Goal: Information Seeking & Learning: Learn about a topic

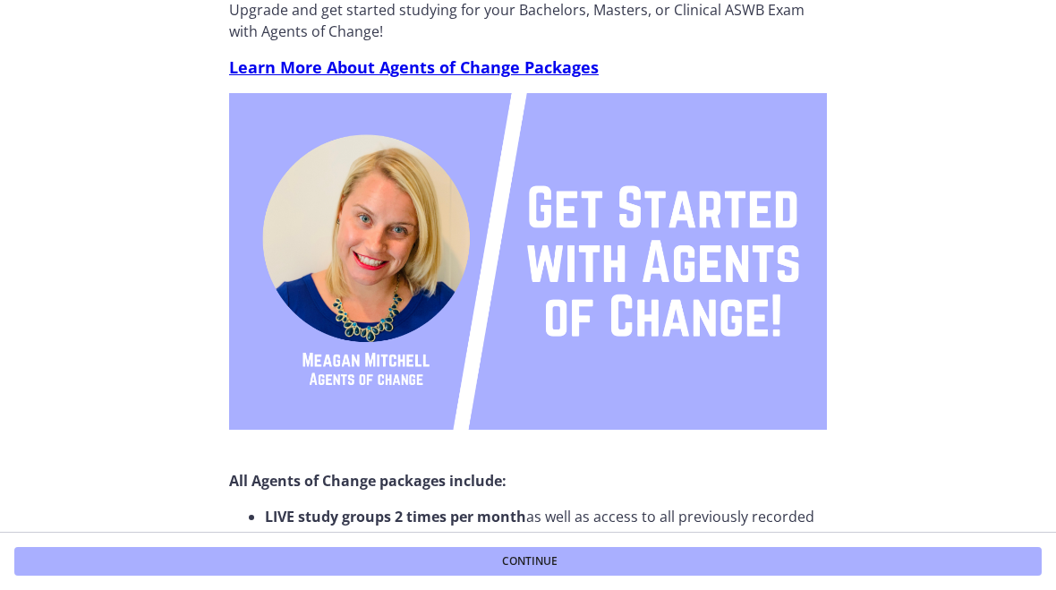
scroll to position [97, 0]
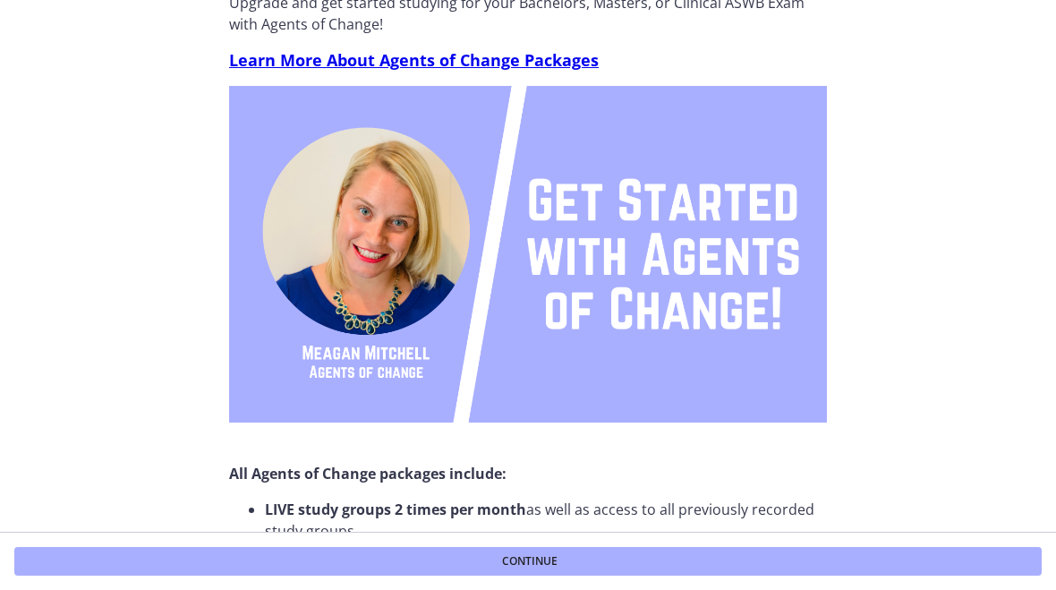
click at [543, 559] on span "Continue" at bounding box center [530, 561] width 56 height 14
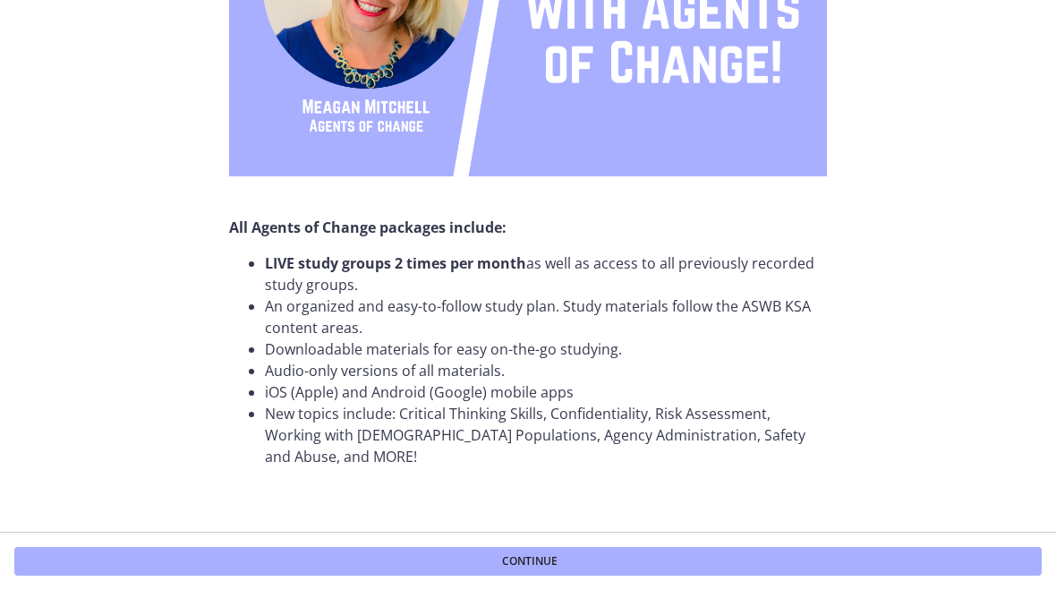
click at [522, 558] on span "Continue" at bounding box center [530, 561] width 56 height 14
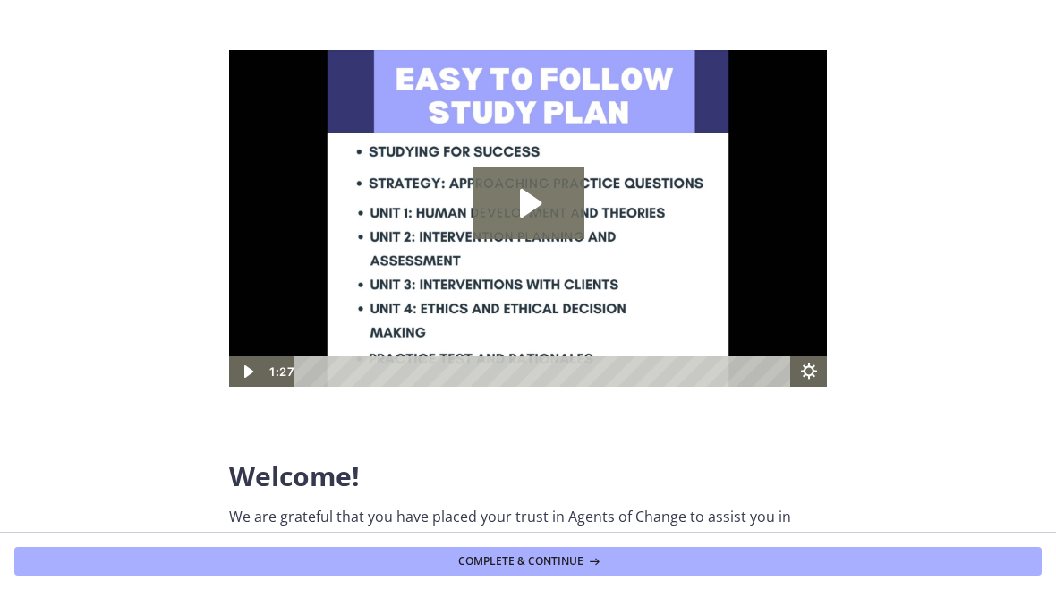
click at [513, 562] on span "Complete & continue" at bounding box center [520, 561] width 125 height 14
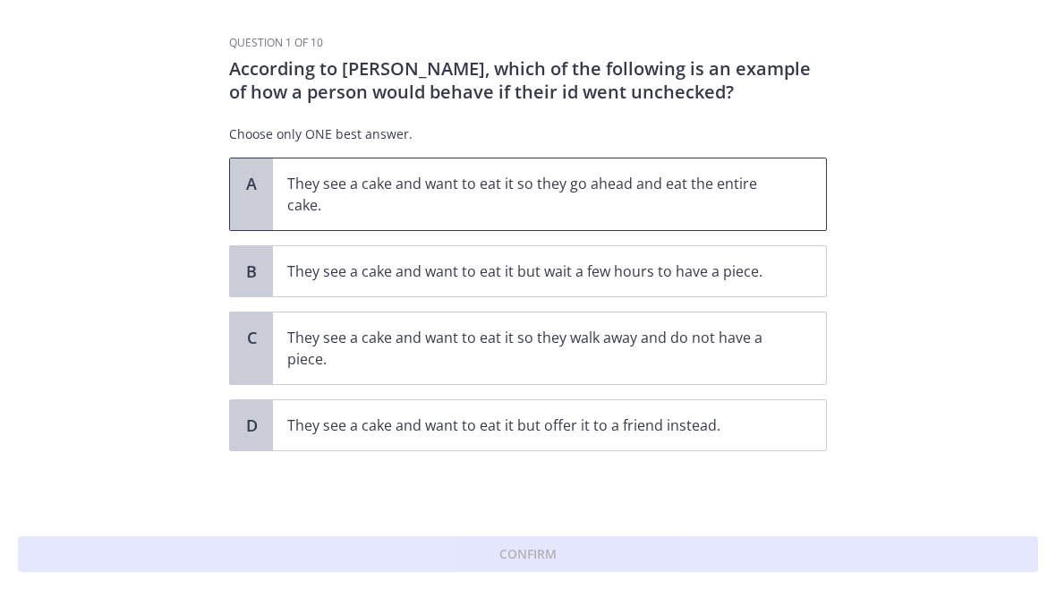
click at [321, 201] on p "They see a cake and want to eat it so they go ahead and eat the entire cake." at bounding box center [531, 194] width 489 height 43
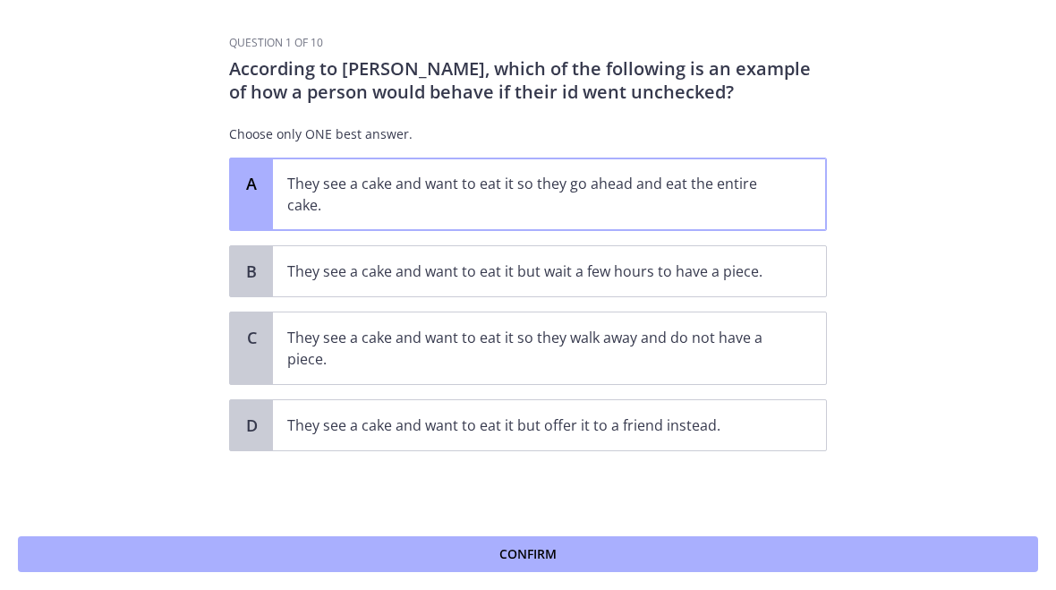
click at [646, 558] on button "Confirm" at bounding box center [528, 554] width 1021 height 36
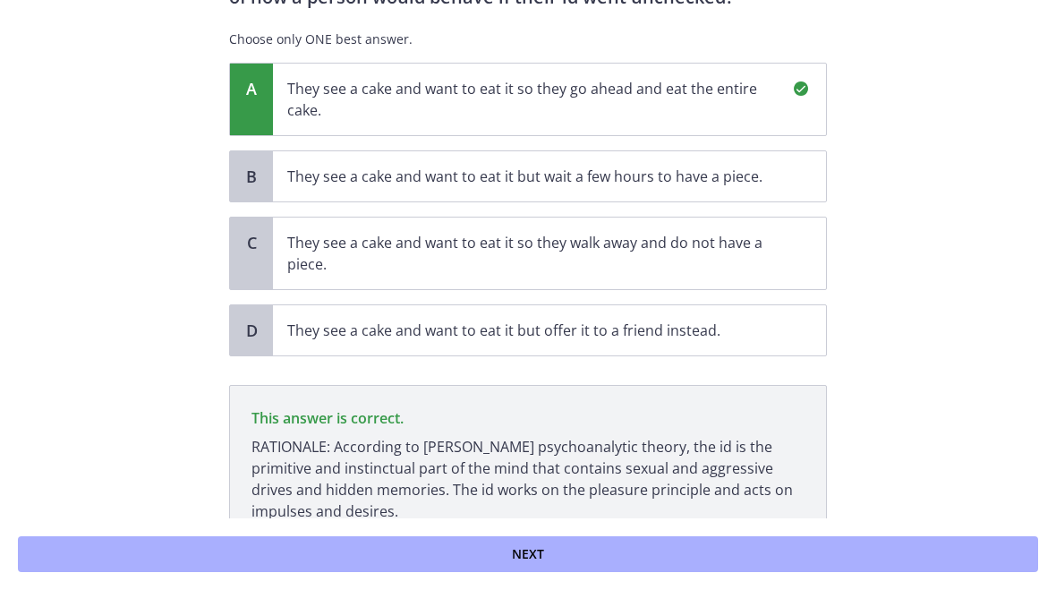
scroll to position [192, 0]
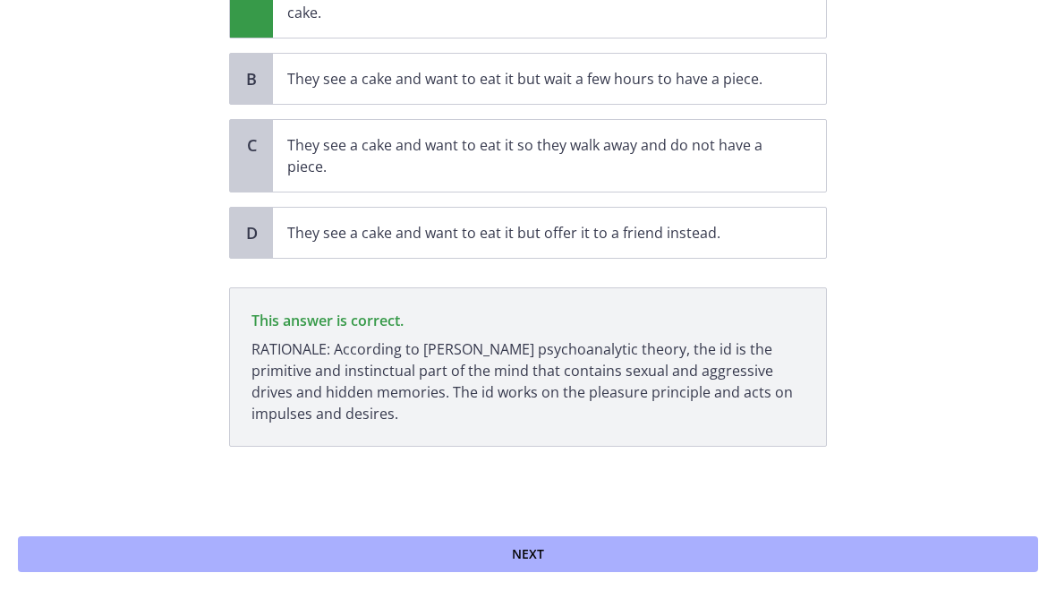
click at [657, 545] on button "Next" at bounding box center [528, 554] width 1021 height 36
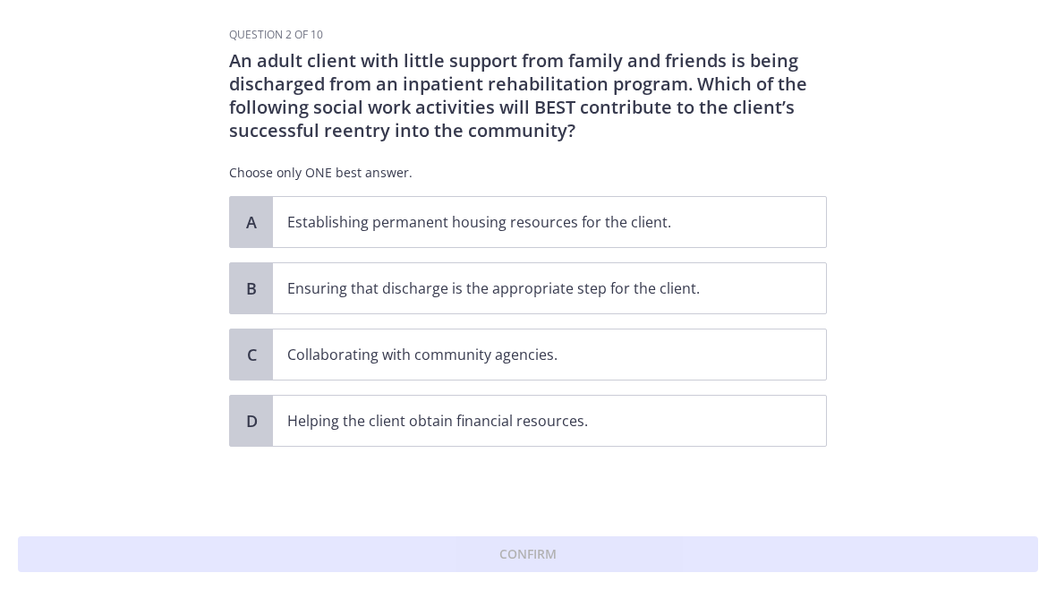
scroll to position [0, 0]
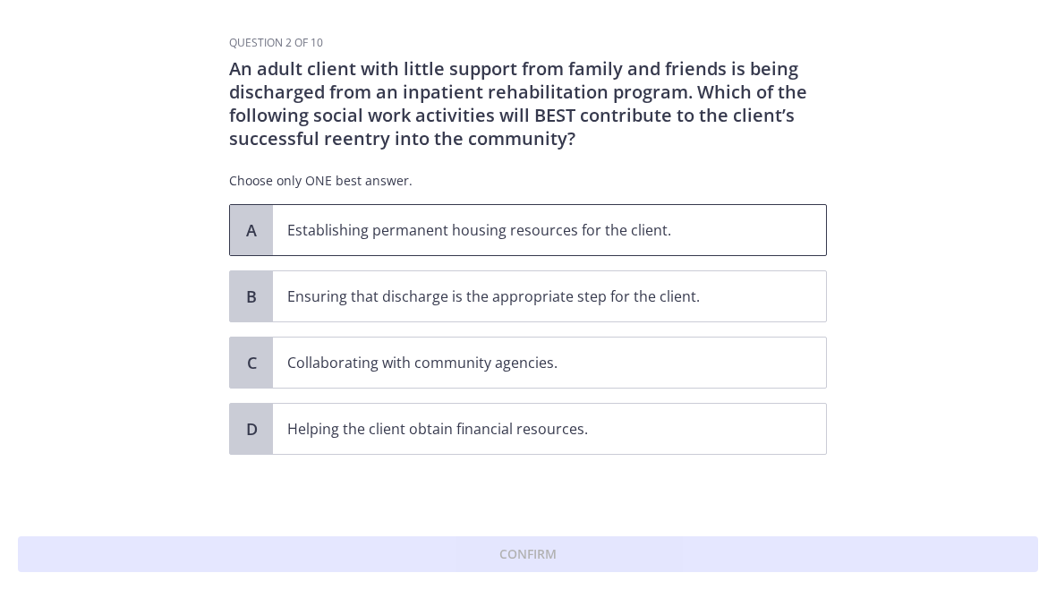
click at [728, 236] on p "Establishing permanent housing resources for the client." at bounding box center [531, 229] width 489 height 21
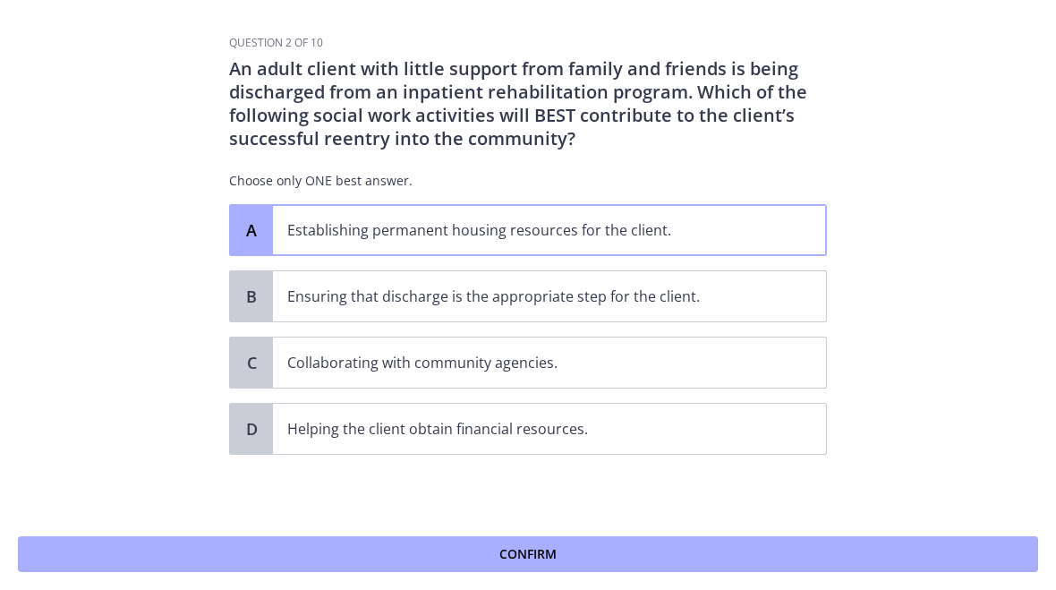
click at [664, 553] on button "Confirm" at bounding box center [528, 554] width 1021 height 36
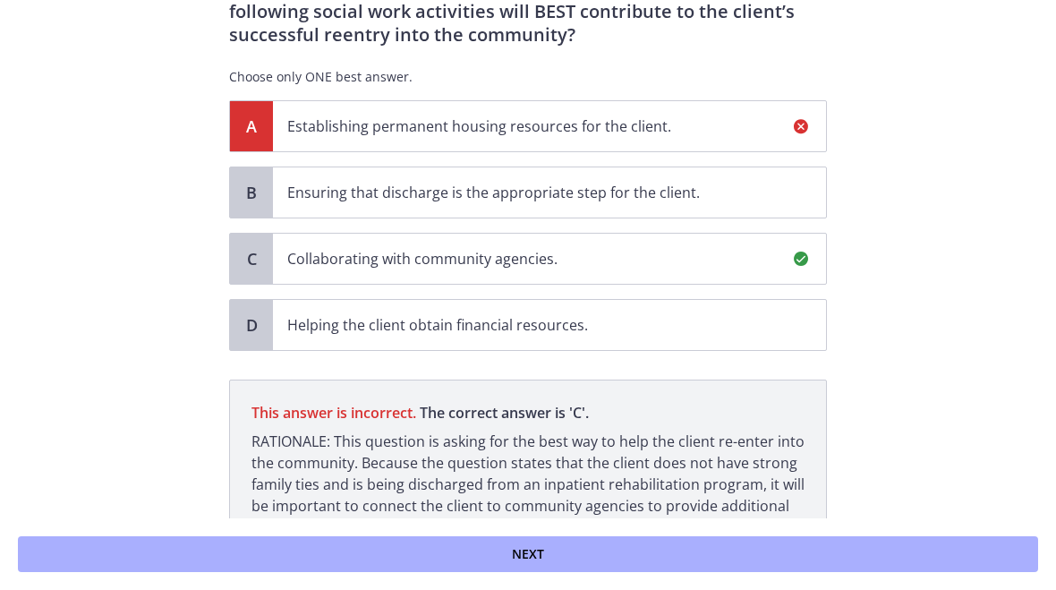
scroll to position [218, 0]
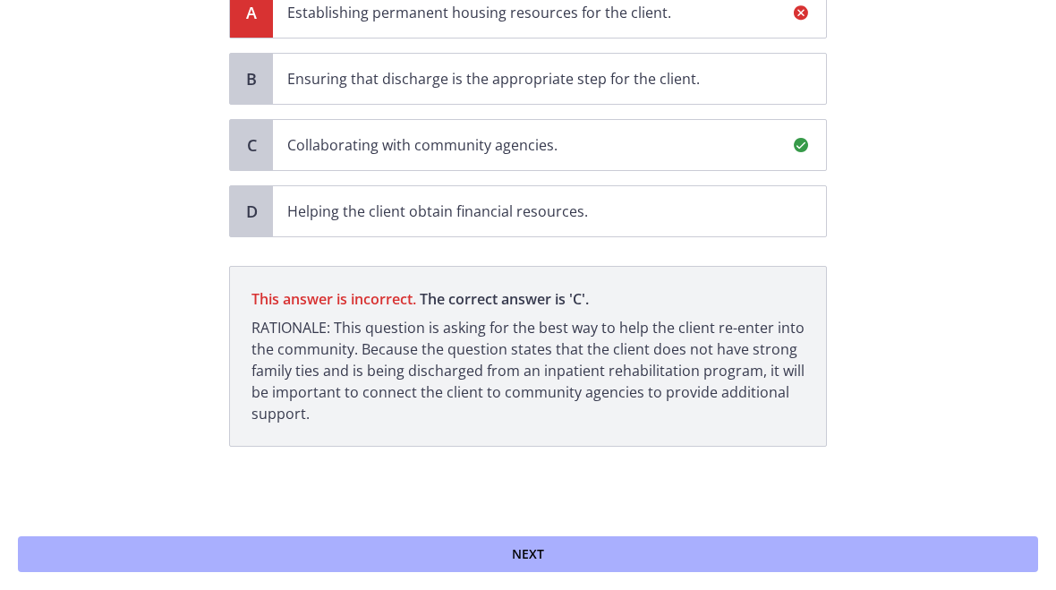
click at [646, 553] on button "Next" at bounding box center [528, 554] width 1021 height 36
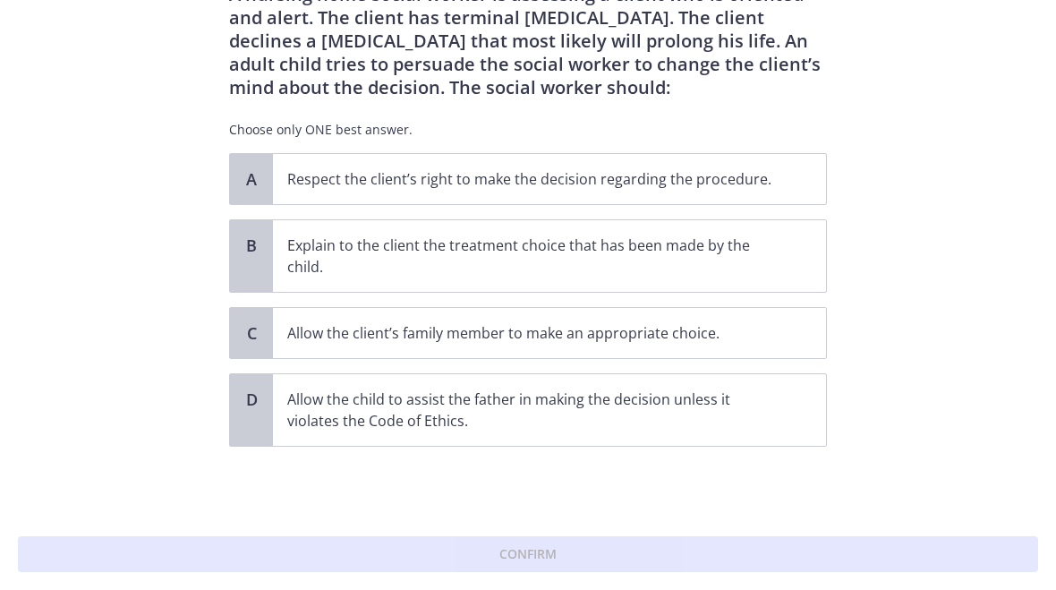
scroll to position [0, 0]
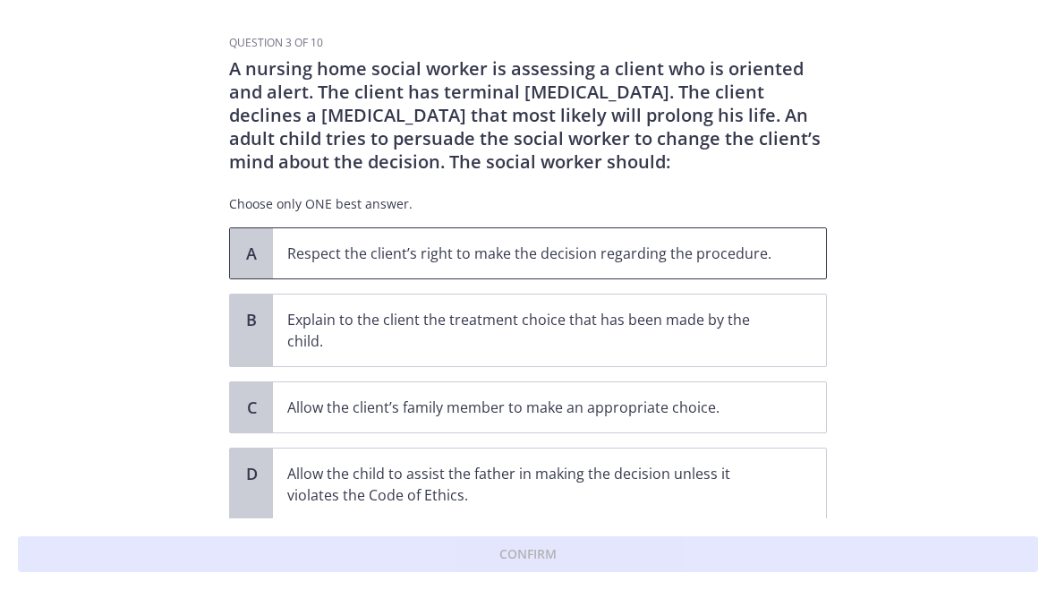
click at [682, 261] on p "Respect the client’s right to make the decision regarding the procedure." at bounding box center [531, 253] width 489 height 21
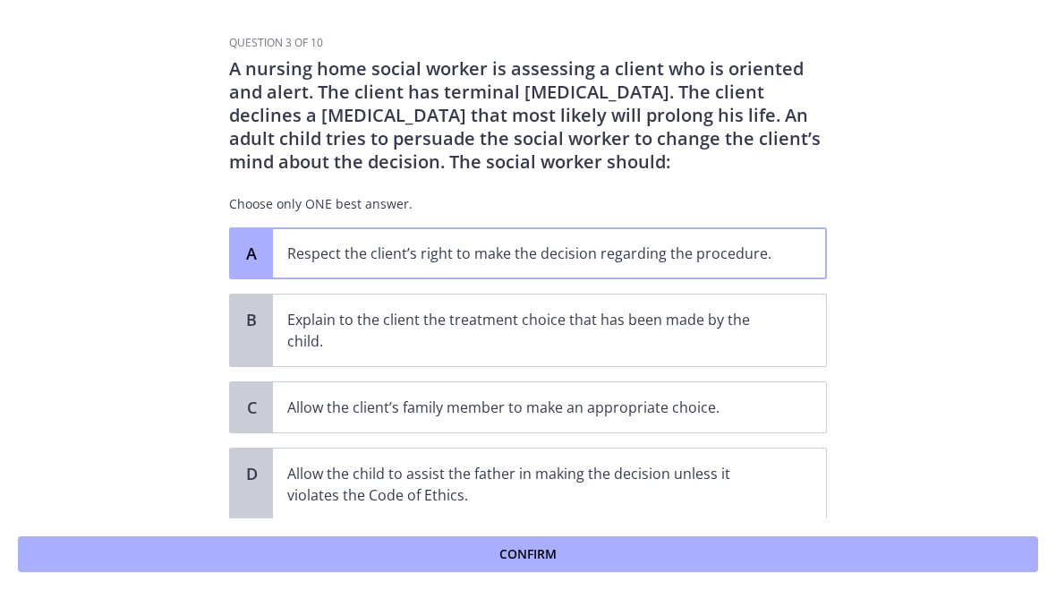
click at [624, 563] on button "Confirm" at bounding box center [528, 554] width 1021 height 36
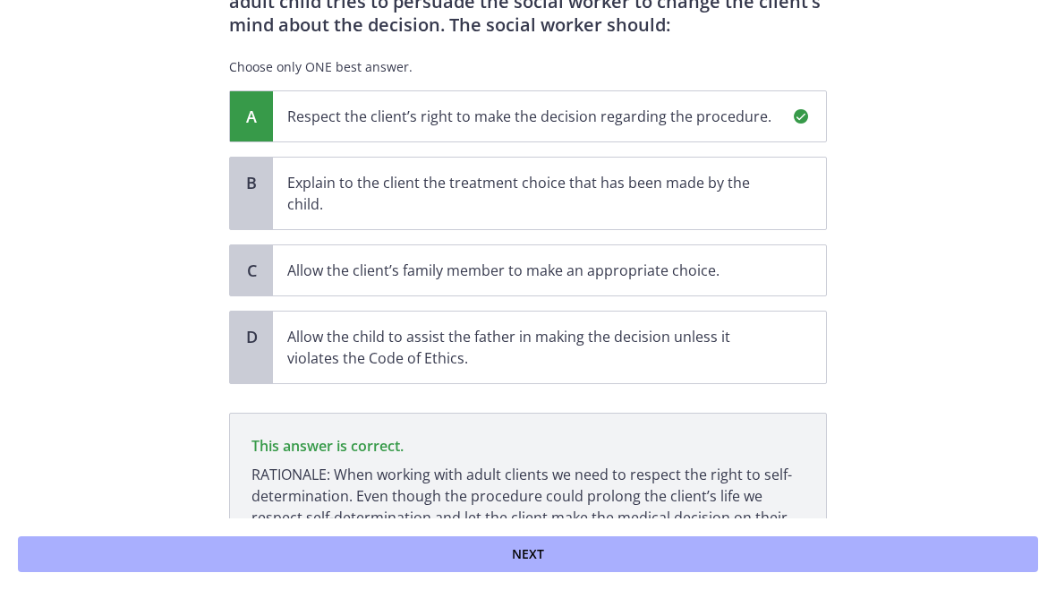
scroll to position [262, 0]
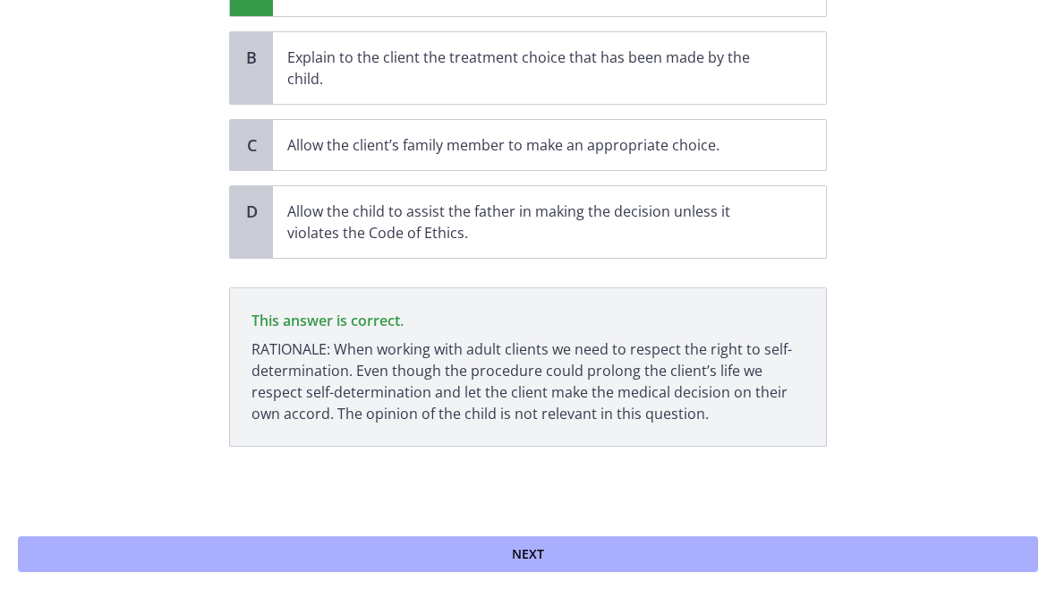
click at [634, 564] on button "Next" at bounding box center [528, 554] width 1021 height 36
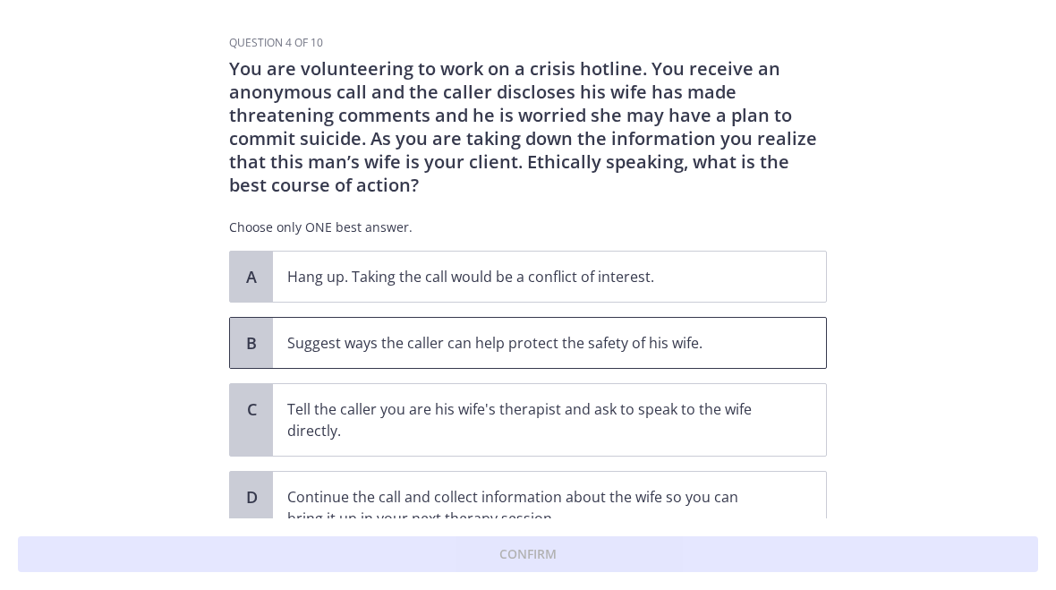
click at [745, 355] on span "Suggest ways the caller can help protect the safety of his wife." at bounding box center [549, 343] width 553 height 50
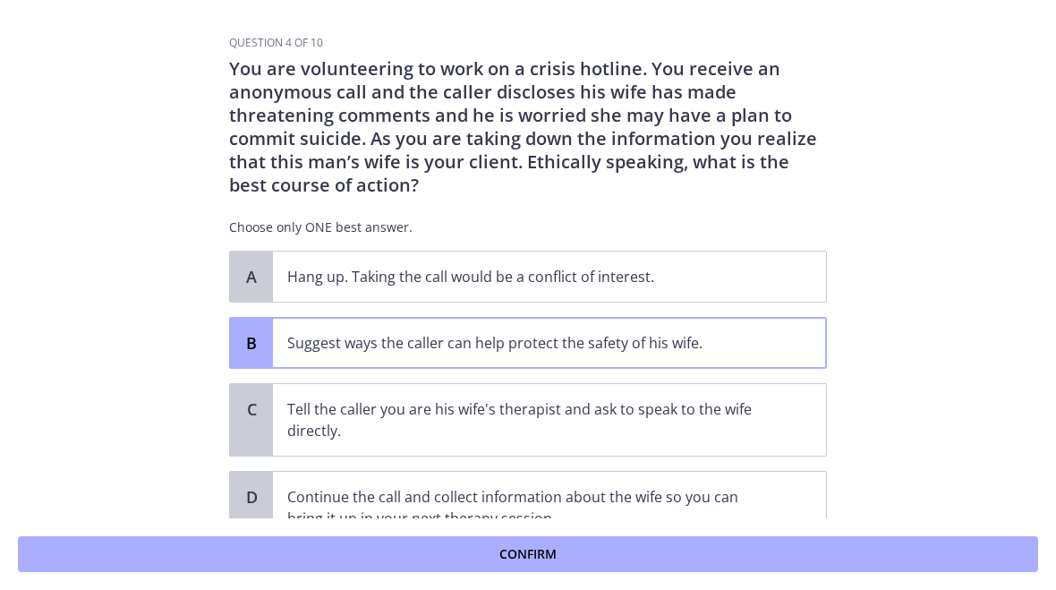
click at [690, 550] on button "Confirm" at bounding box center [528, 554] width 1021 height 36
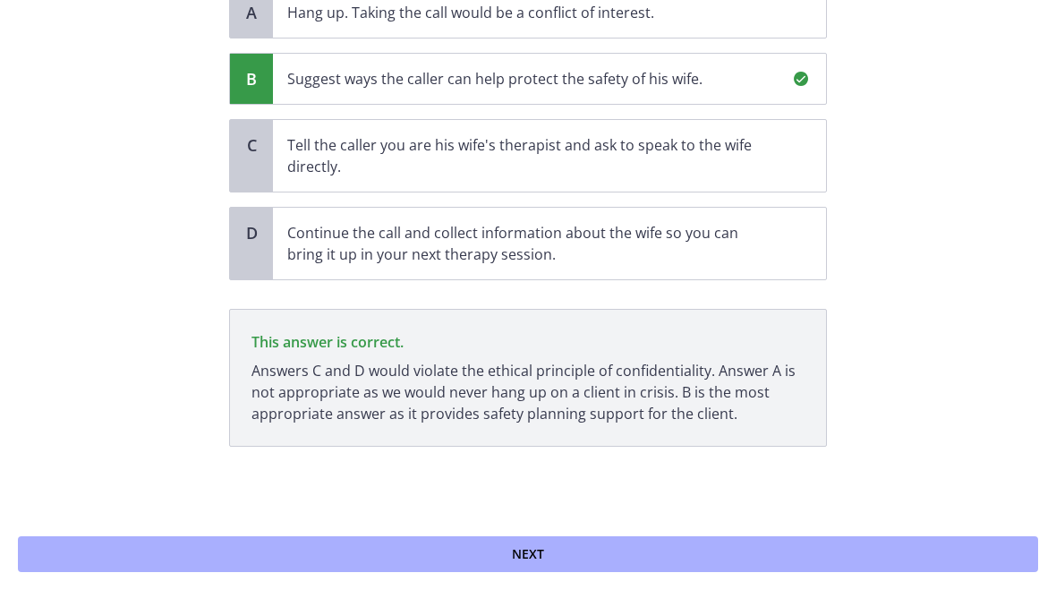
click at [696, 553] on button "Next" at bounding box center [528, 554] width 1021 height 36
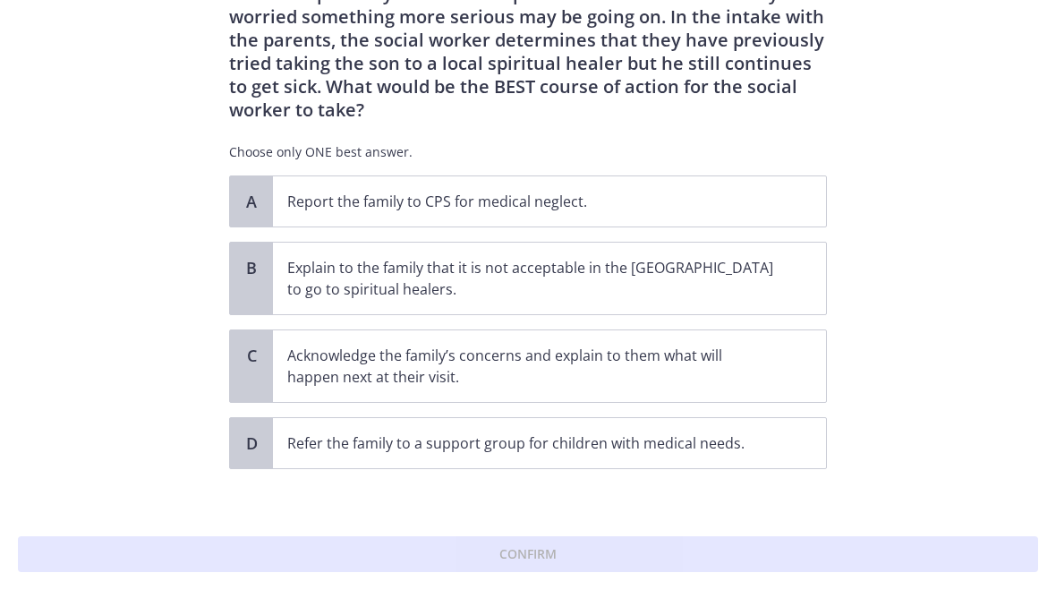
scroll to position [121, 0]
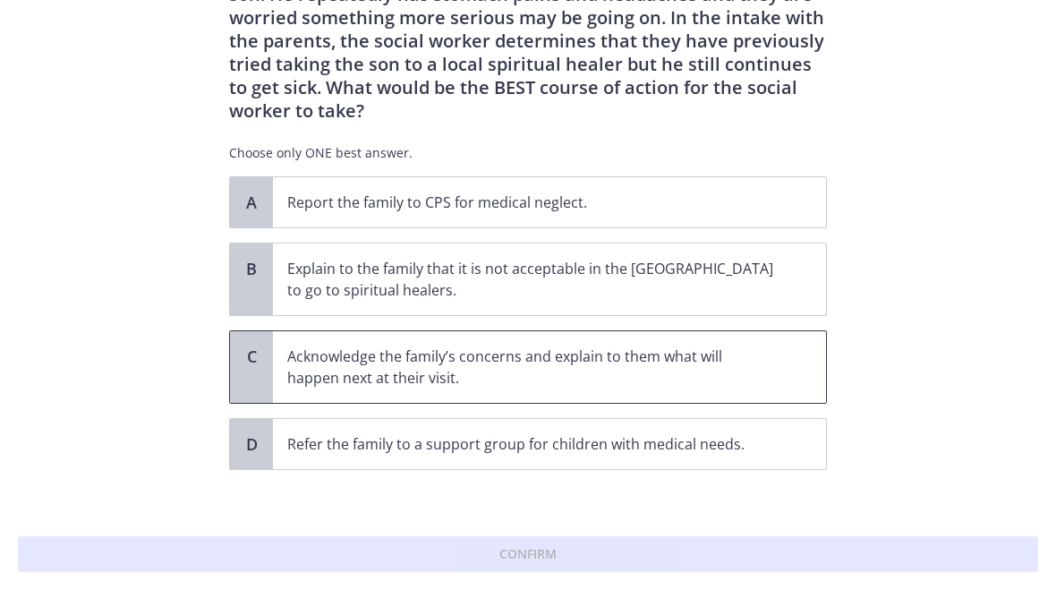
click at [723, 346] on p "Acknowledge the family’s concerns and explain to them what will happen next at …" at bounding box center [531, 367] width 489 height 43
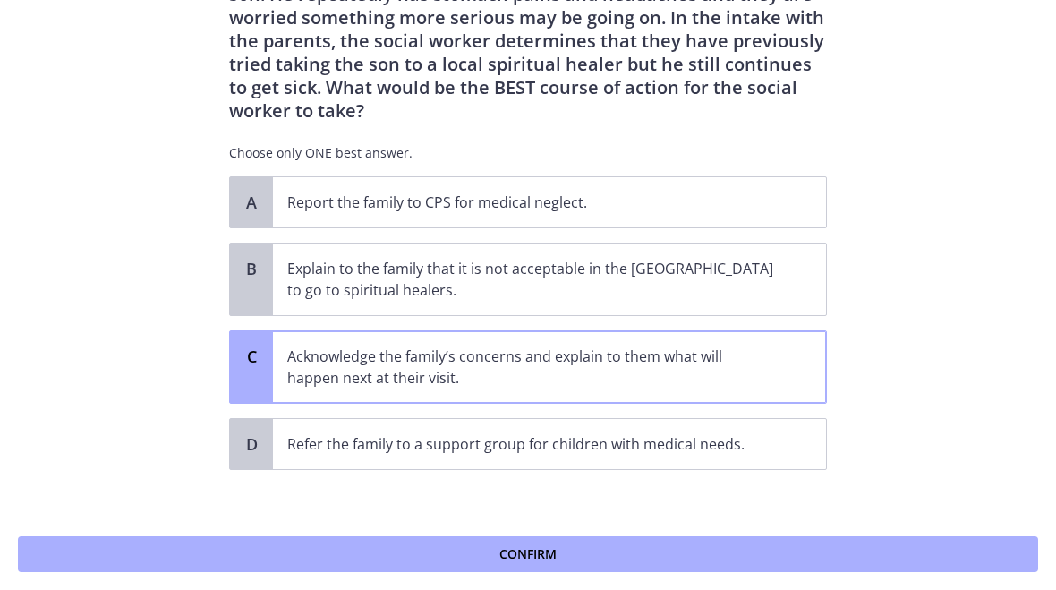
click at [665, 552] on button "Confirm" at bounding box center [528, 554] width 1021 height 36
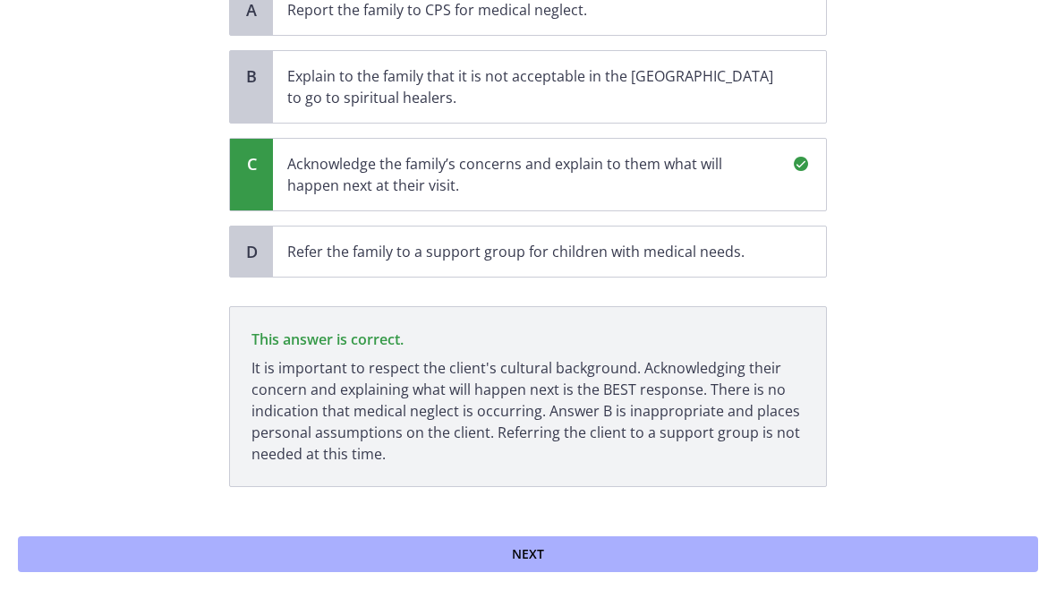
scroll to position [330, 0]
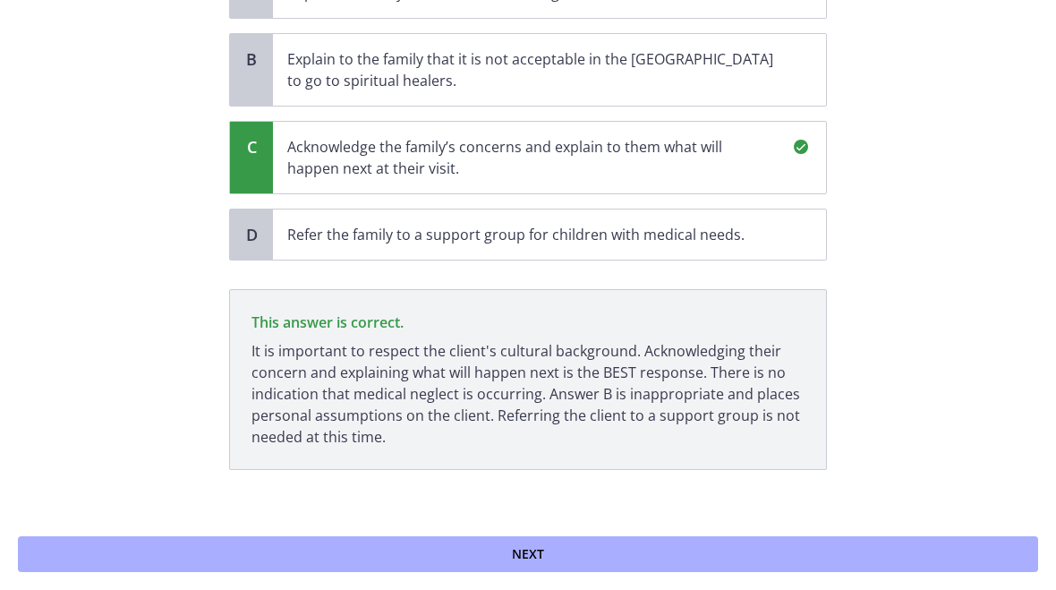
click at [680, 546] on button "Next" at bounding box center [528, 554] width 1021 height 36
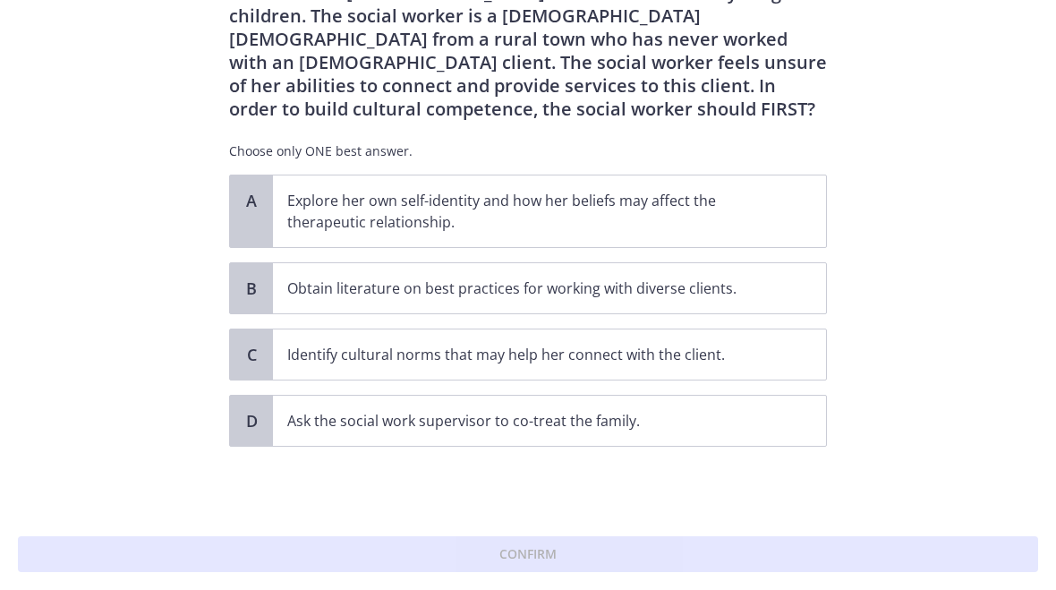
scroll to position [0, 0]
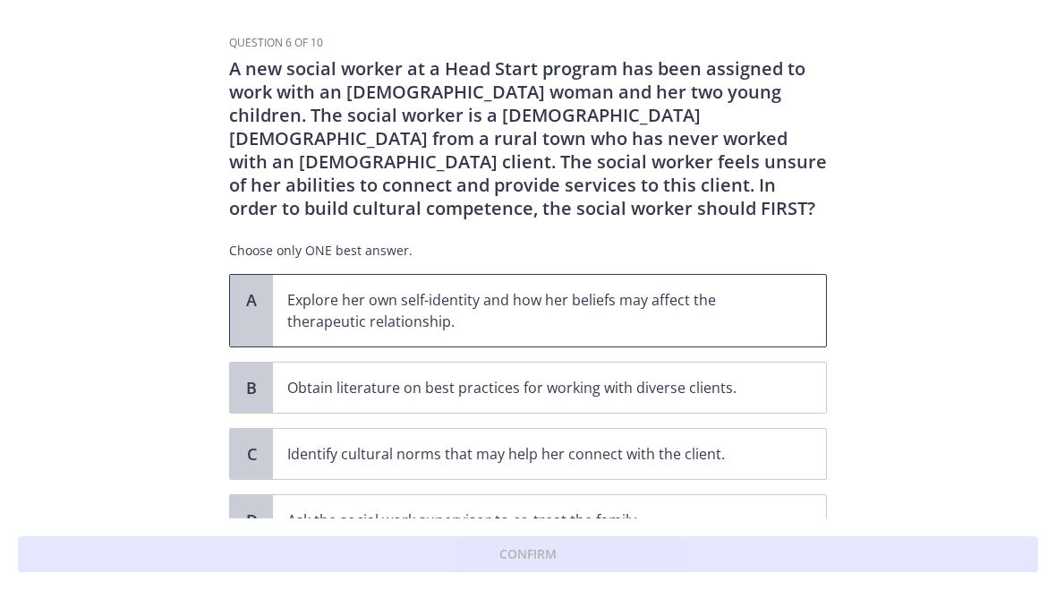
click at [766, 315] on p "Explore her own self-identity and how her beliefs may affect the therapeutic re…" at bounding box center [531, 310] width 489 height 43
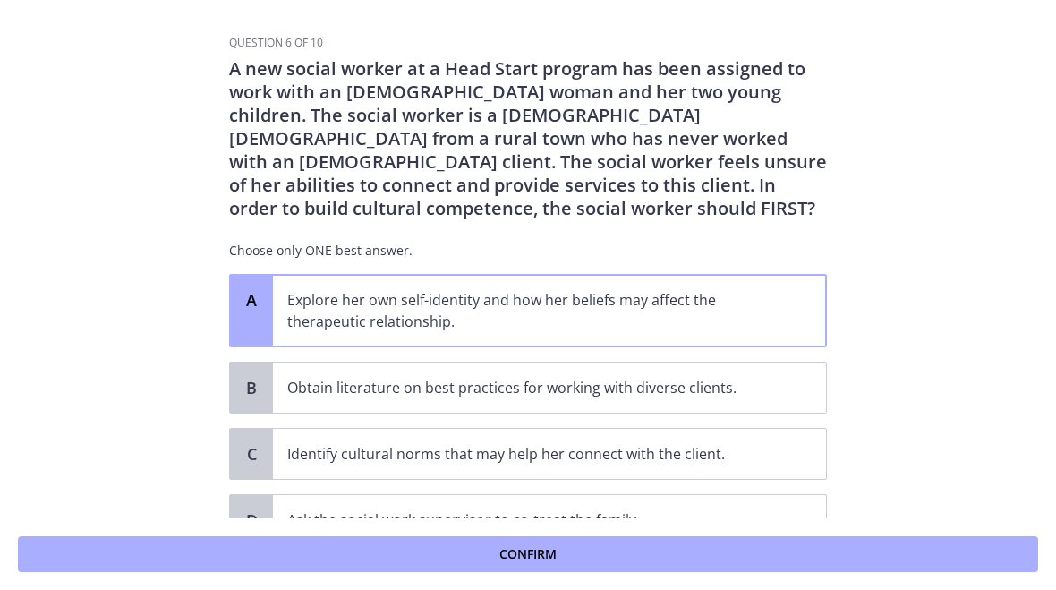
click at [717, 548] on button "Confirm" at bounding box center [528, 554] width 1021 height 36
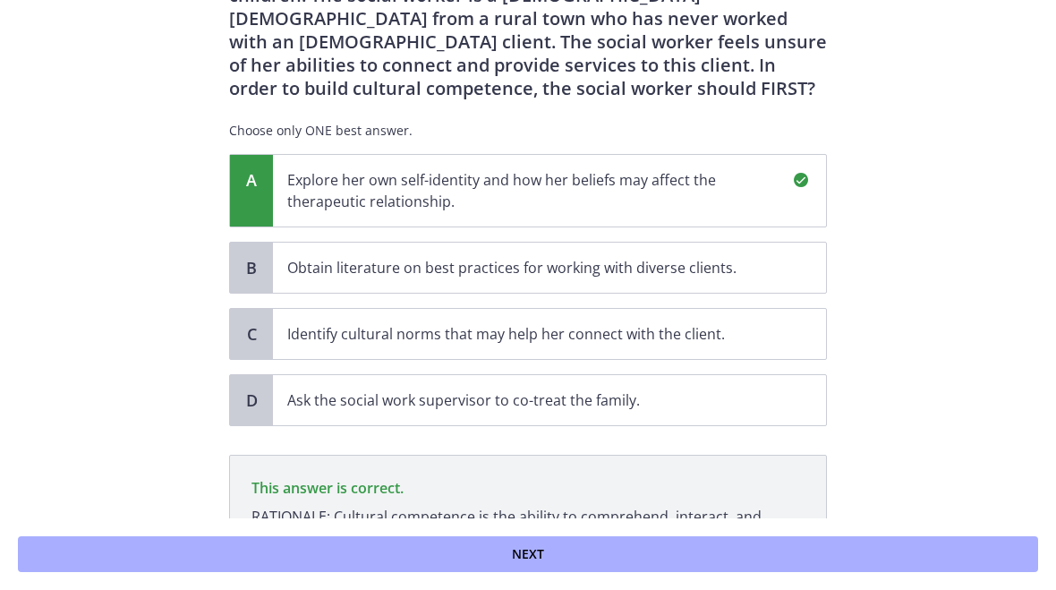
scroll to position [309, 0]
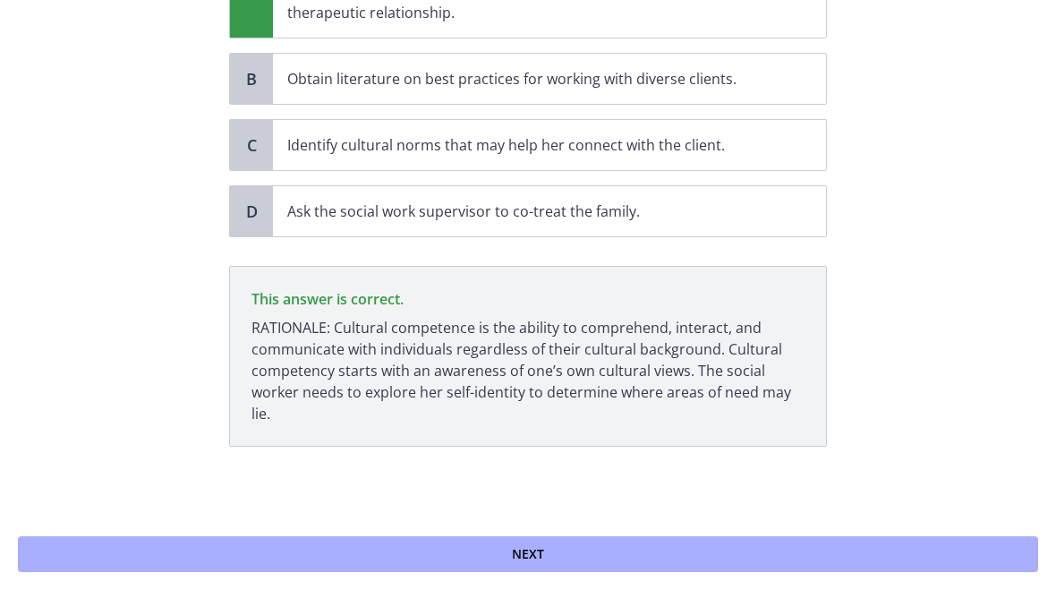
click at [650, 552] on button "Next" at bounding box center [528, 554] width 1021 height 36
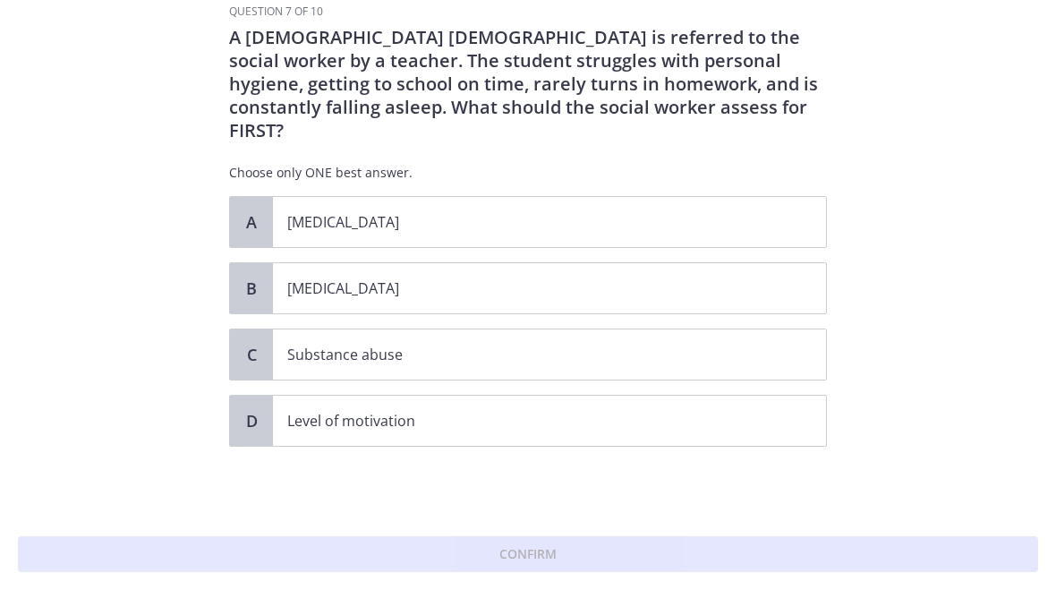
scroll to position [0, 0]
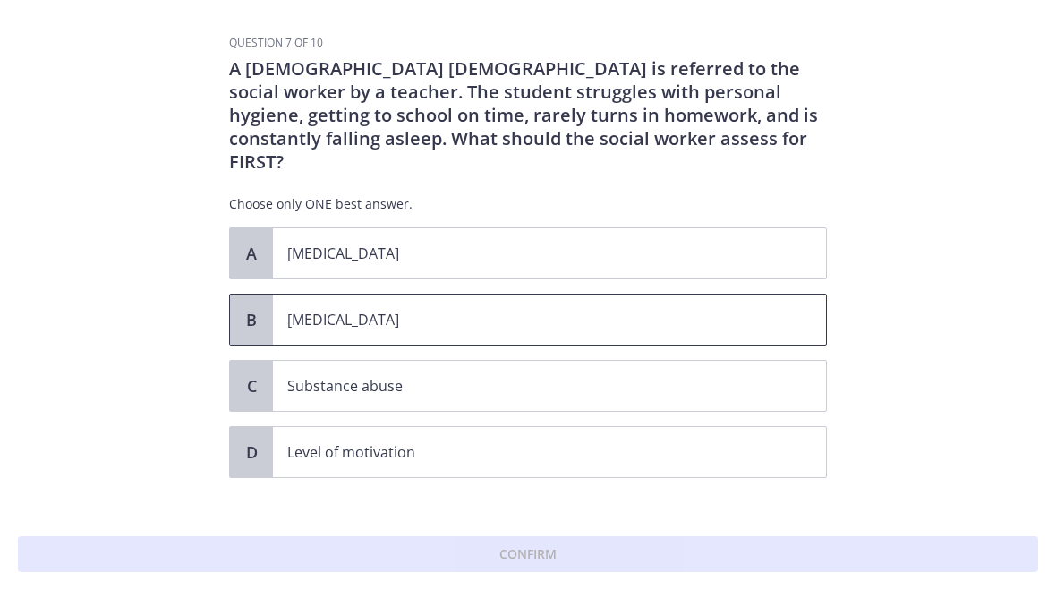
click at [749, 309] on p "[MEDICAL_DATA]" at bounding box center [531, 319] width 489 height 21
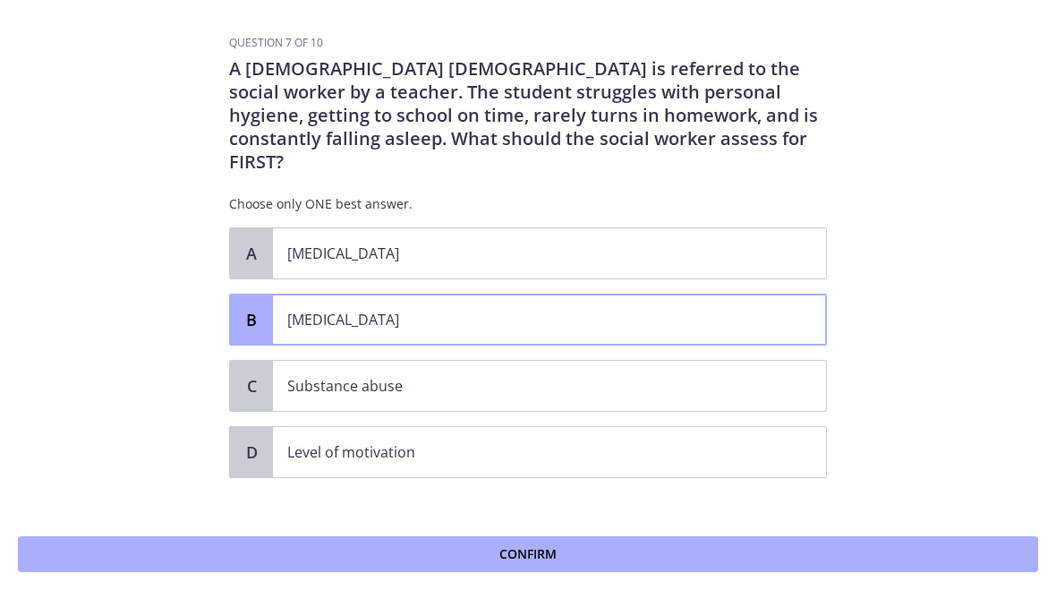
click at [706, 548] on button "Confirm" at bounding box center [528, 554] width 1021 height 36
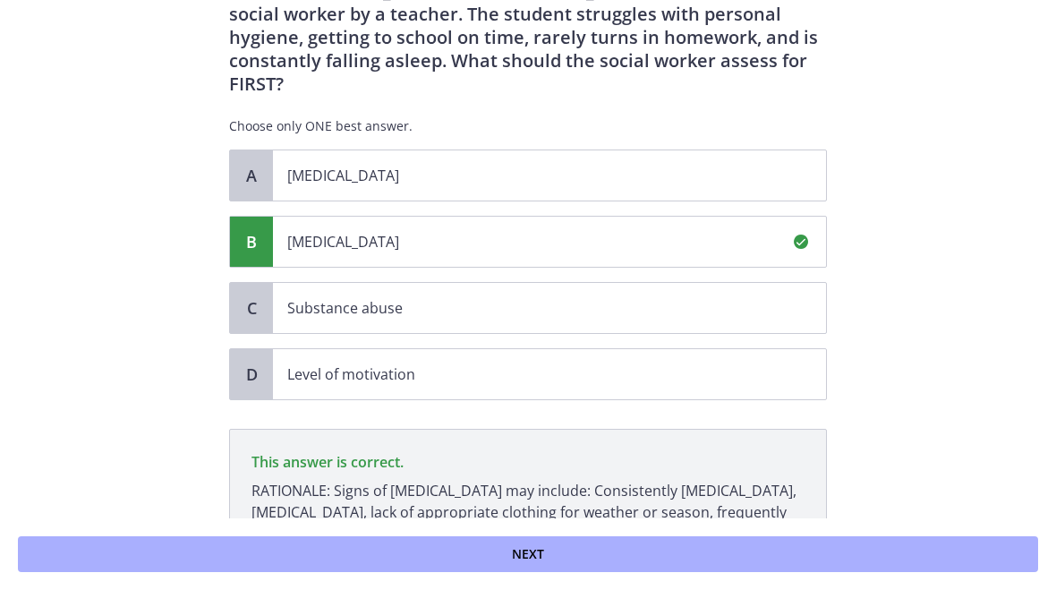
scroll to position [218, 0]
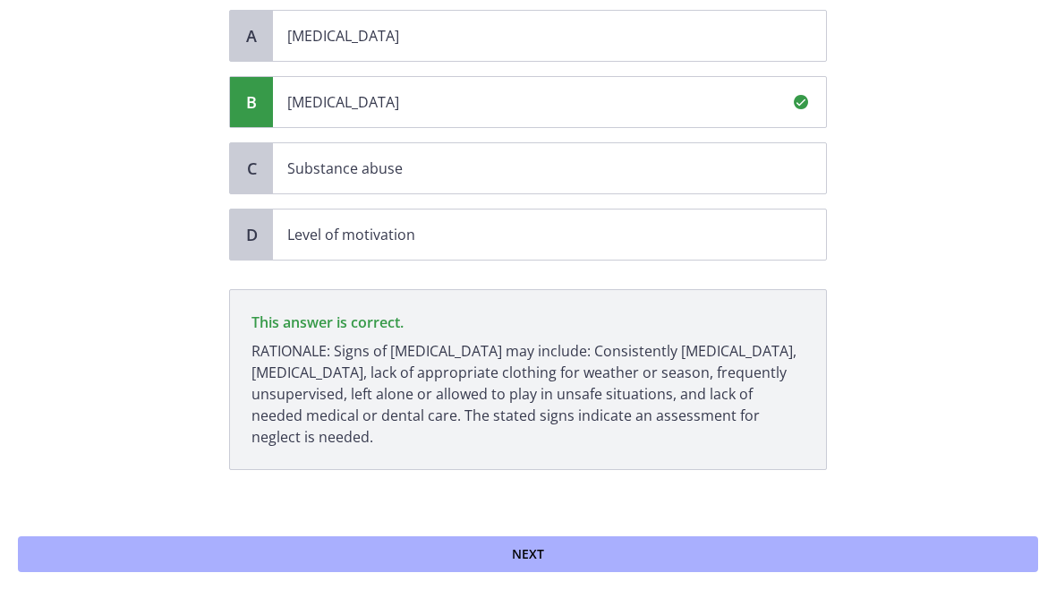
click at [659, 548] on button "Next" at bounding box center [528, 554] width 1021 height 36
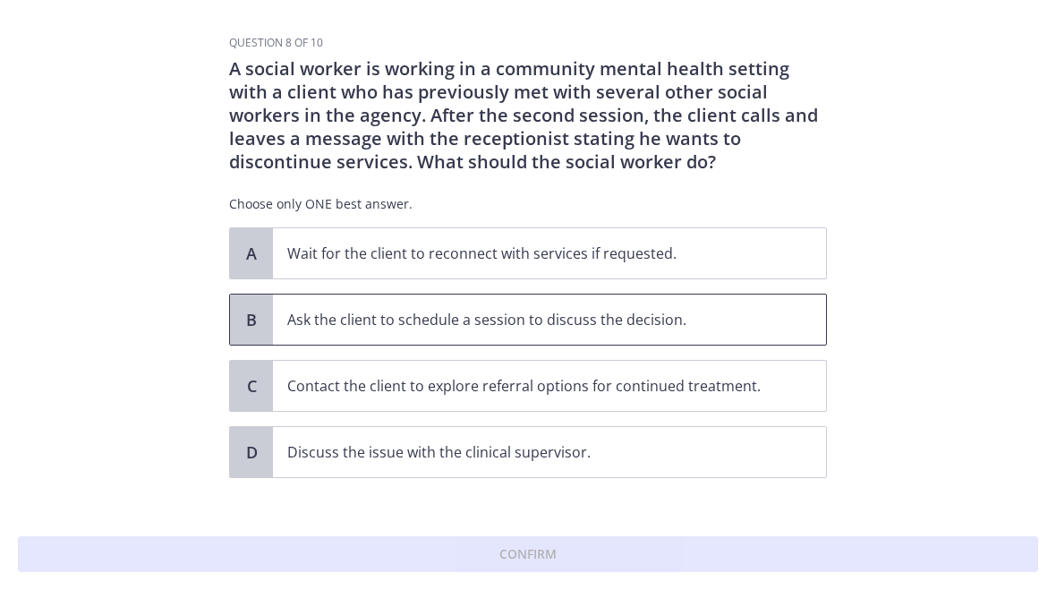
click at [293, 317] on p "Ask the client to schedule a session to discuss the decision." at bounding box center [531, 319] width 489 height 21
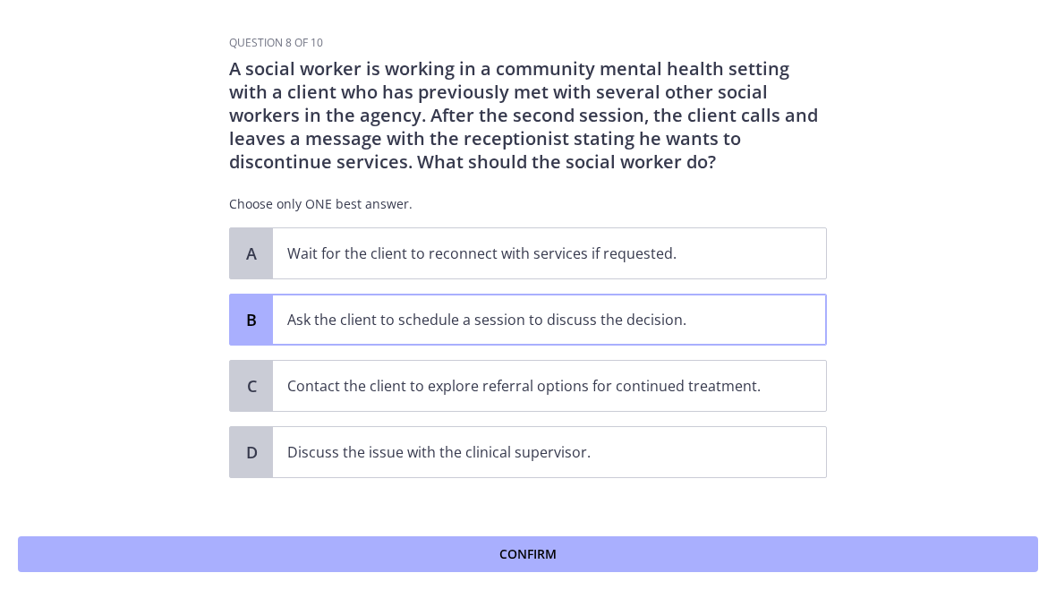
click at [687, 552] on button "Confirm" at bounding box center [528, 554] width 1021 height 36
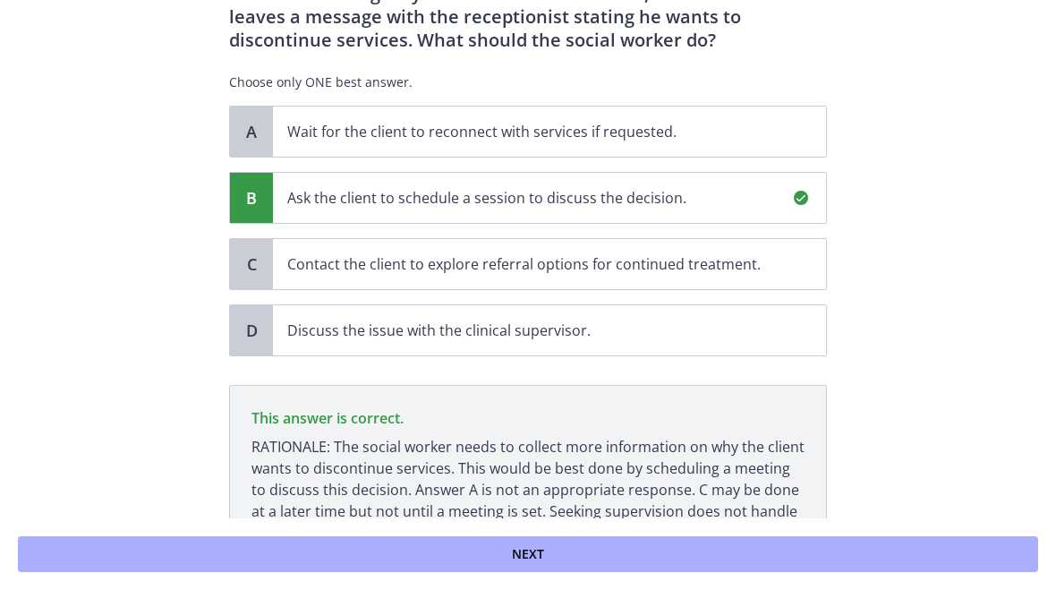
scroll to position [241, 0]
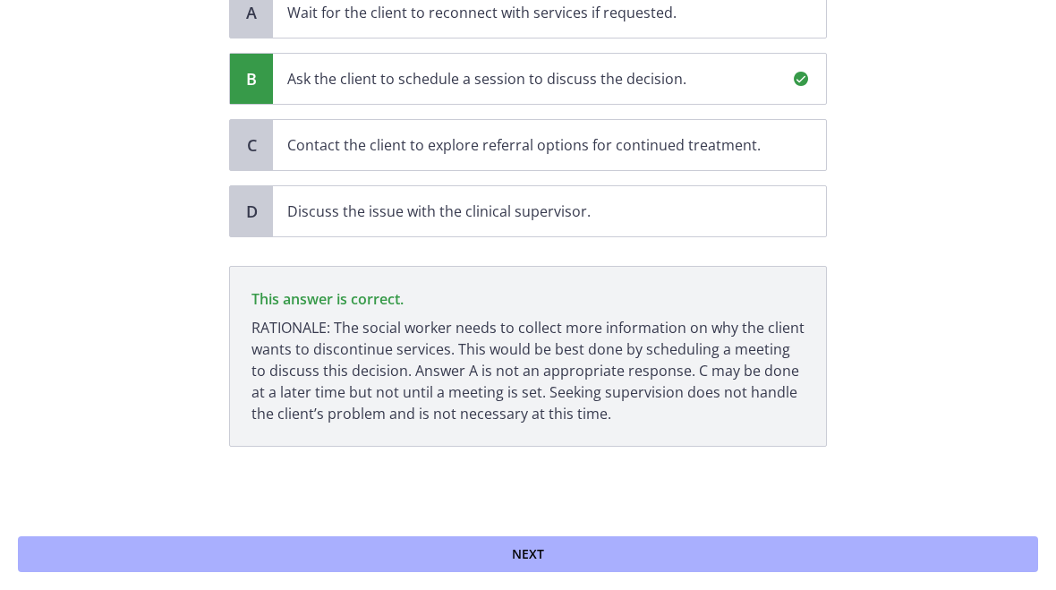
click at [668, 554] on button "Next" at bounding box center [528, 554] width 1021 height 36
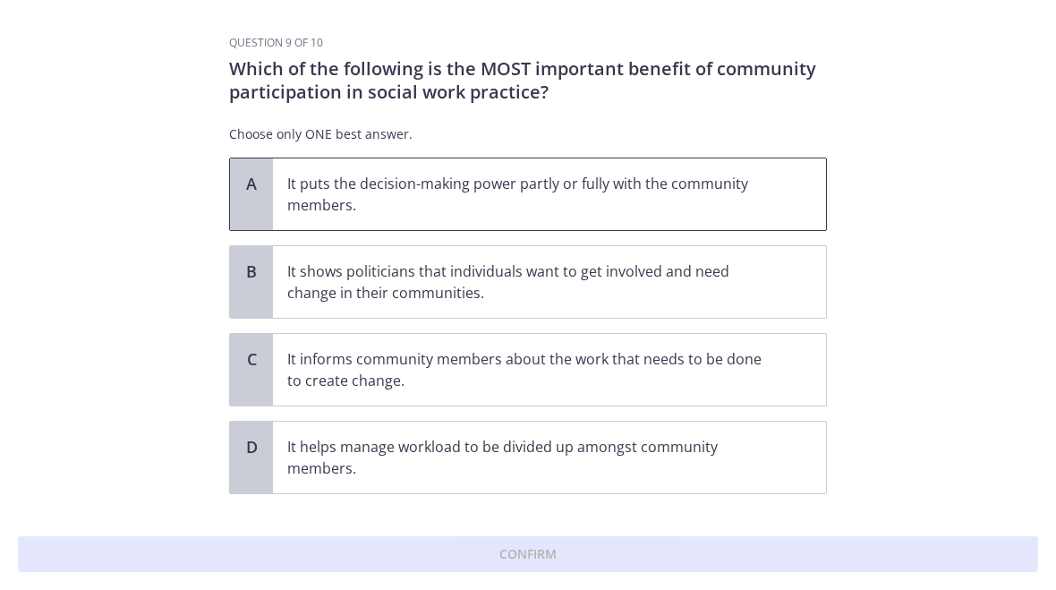
click at [762, 204] on p "It puts the decision-making power partly or fully with the community members." at bounding box center [531, 194] width 489 height 43
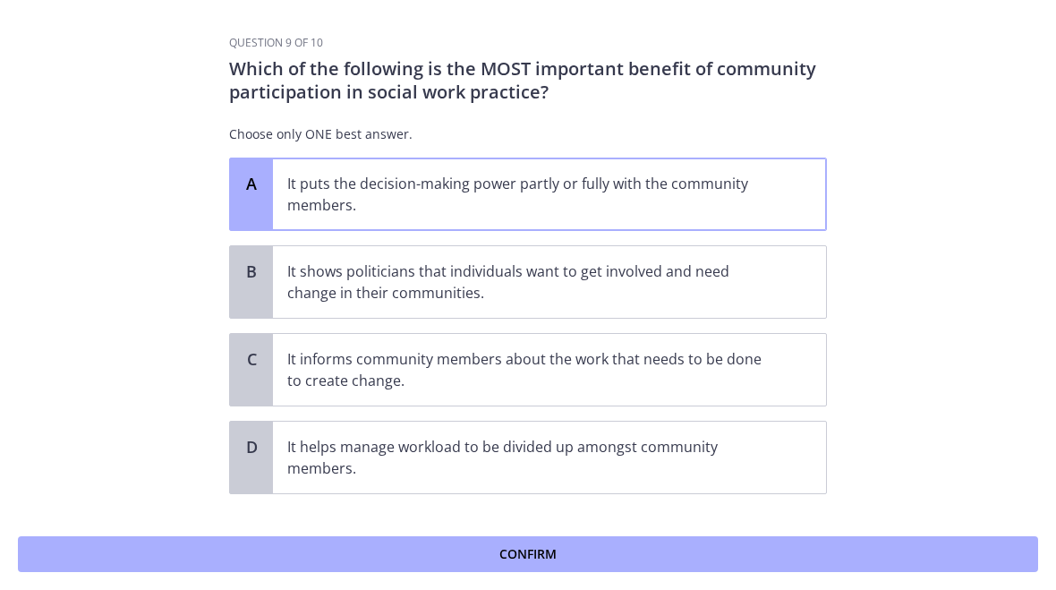
click at [654, 556] on button "Confirm" at bounding box center [528, 554] width 1021 height 36
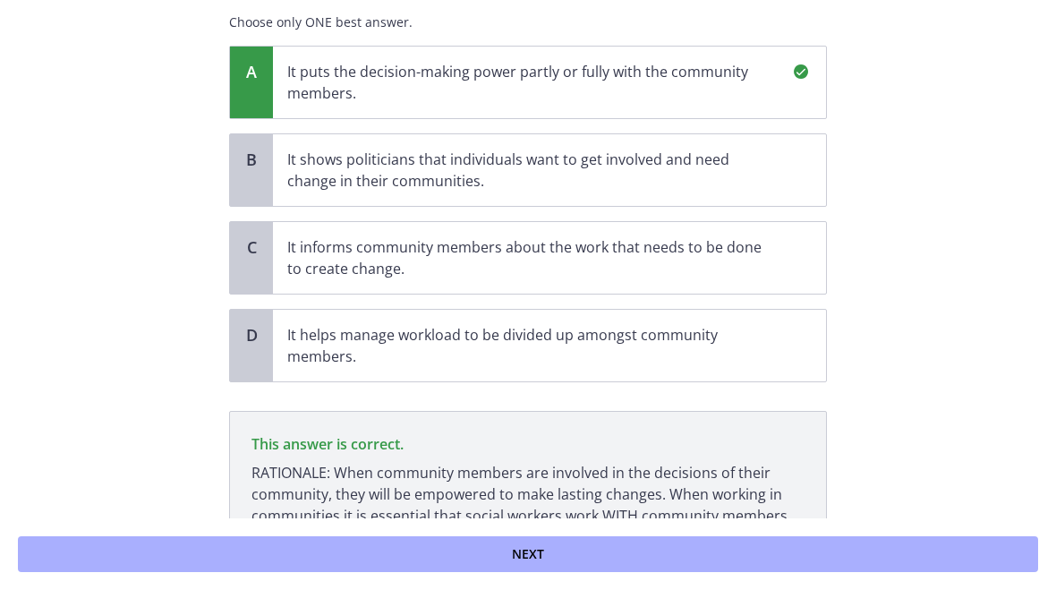
scroll to position [235, 0]
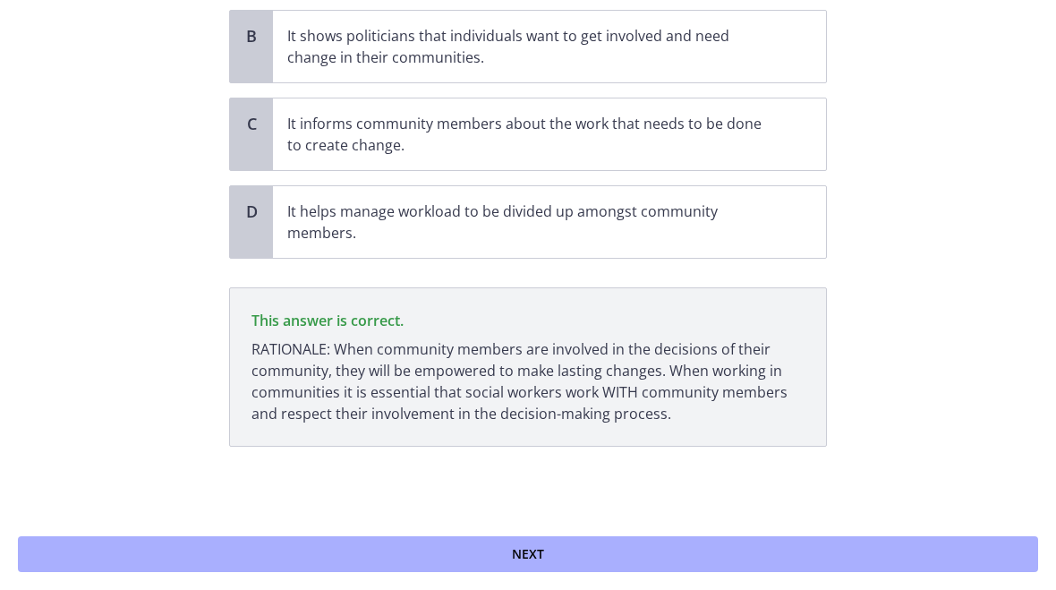
click at [628, 552] on button "Next" at bounding box center [528, 554] width 1021 height 36
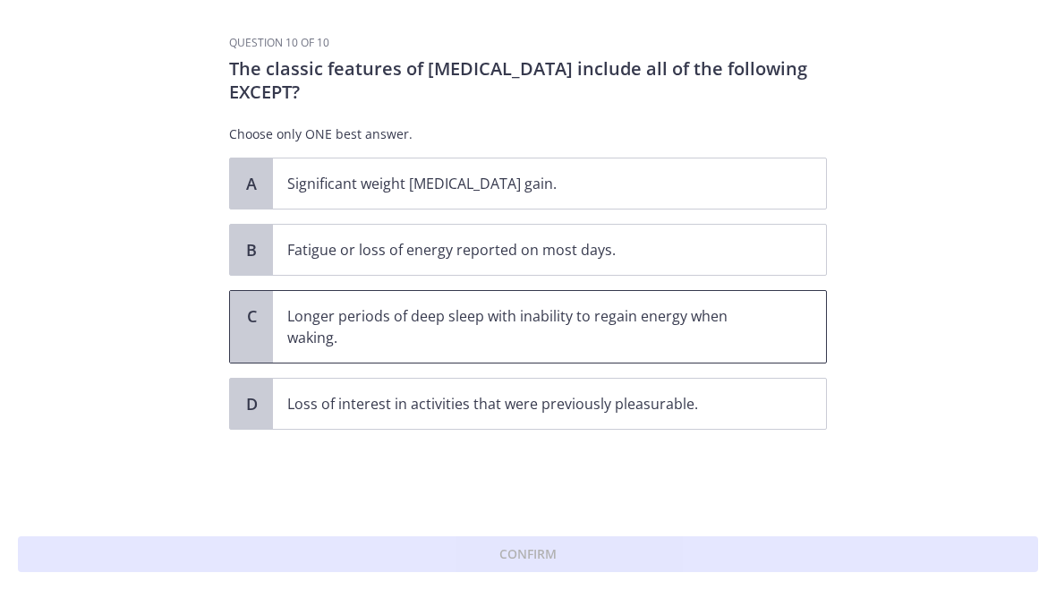
click at [718, 333] on p "Longer periods of deep sleep with inability to regain energy when waking." at bounding box center [531, 326] width 489 height 43
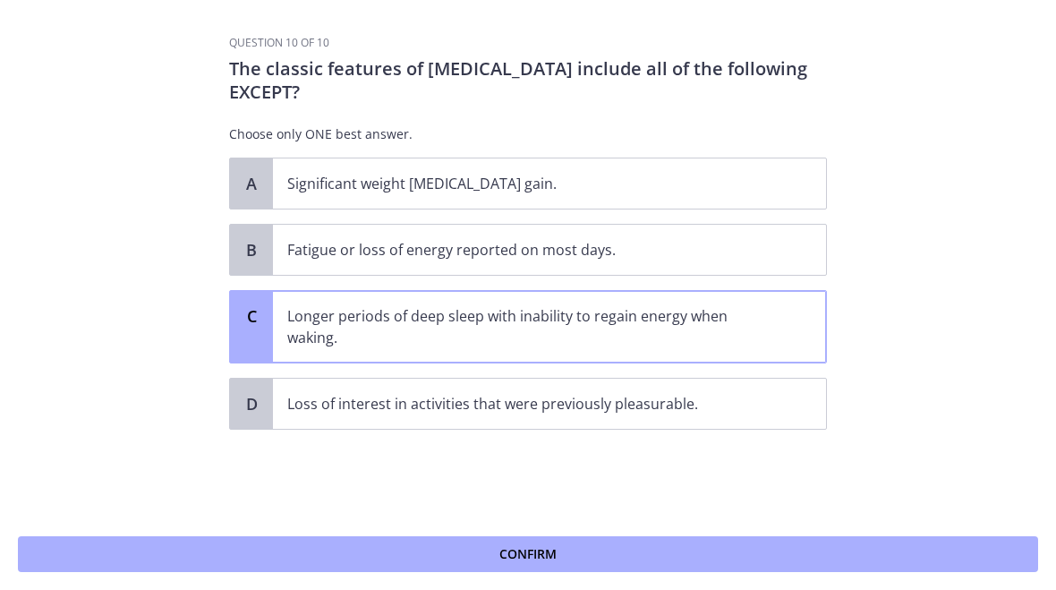
click at [582, 563] on button "Confirm" at bounding box center [528, 554] width 1021 height 36
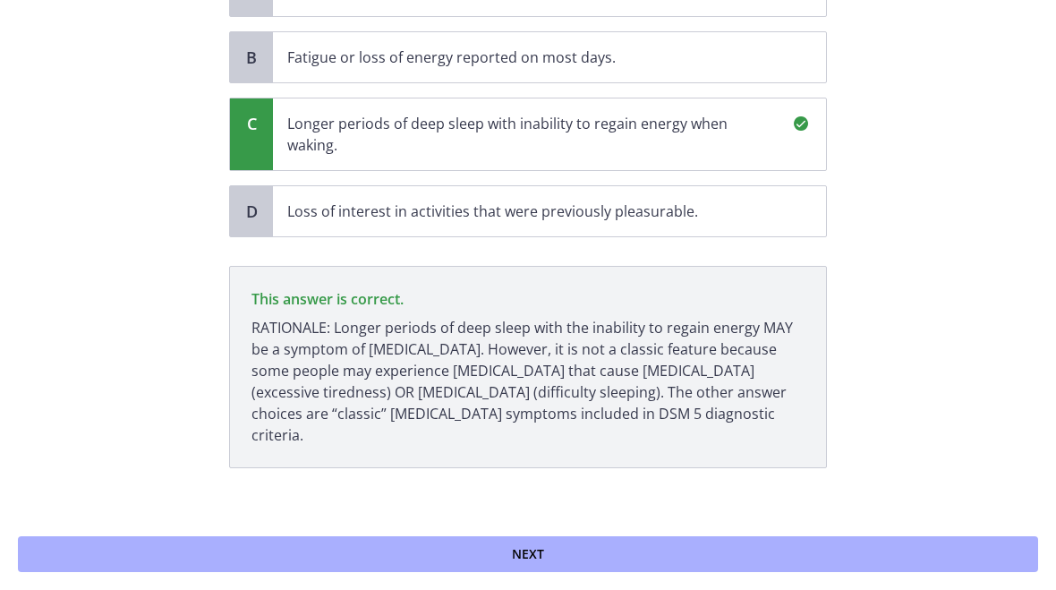
scroll to position [192, 0]
click at [569, 562] on button "Next" at bounding box center [528, 554] width 1021 height 36
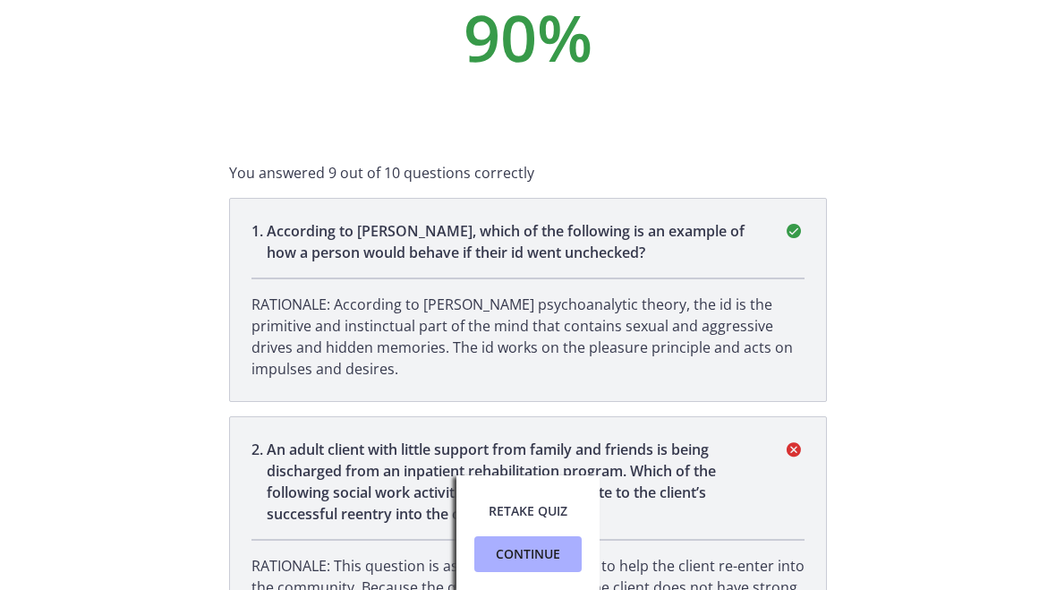
scroll to position [113, 0]
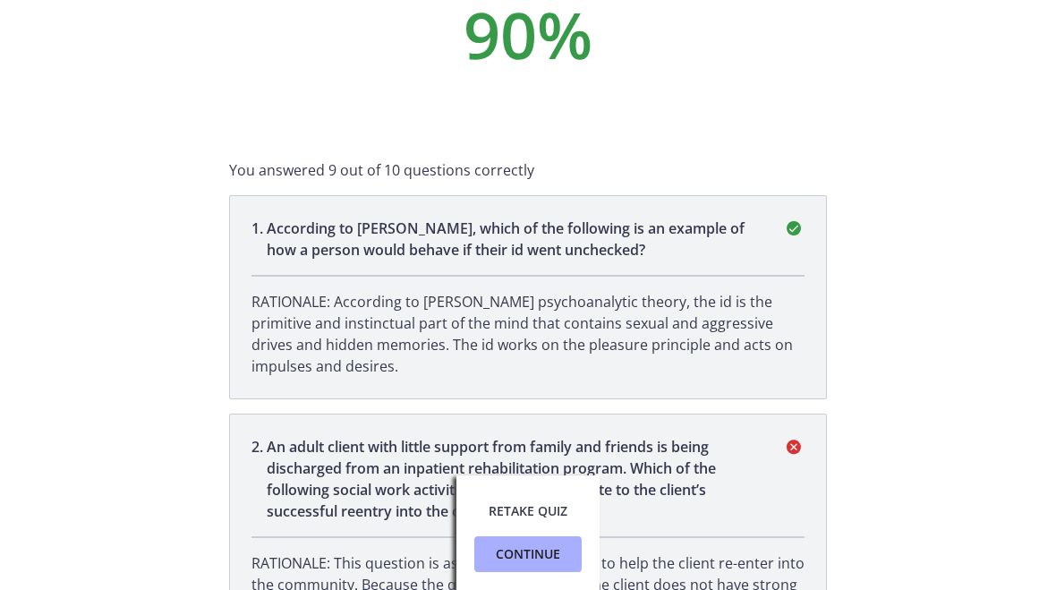
click at [527, 554] on span "Continue" at bounding box center [528, 553] width 64 height 21
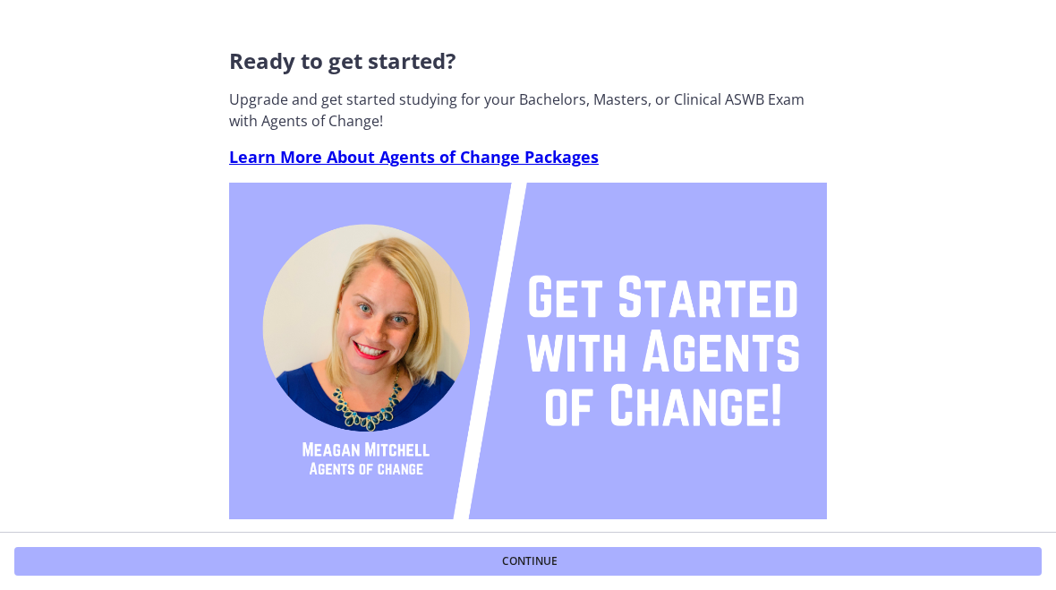
click at [544, 565] on span "Continue" at bounding box center [530, 561] width 56 height 14
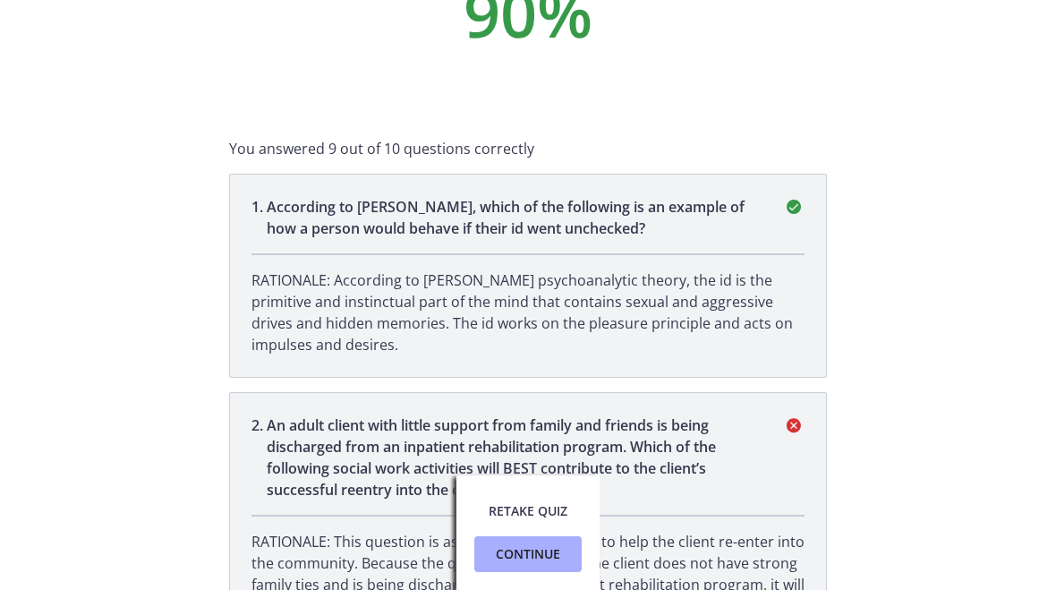
scroll to position [135, 0]
click at [520, 558] on span "Continue" at bounding box center [528, 553] width 64 height 21
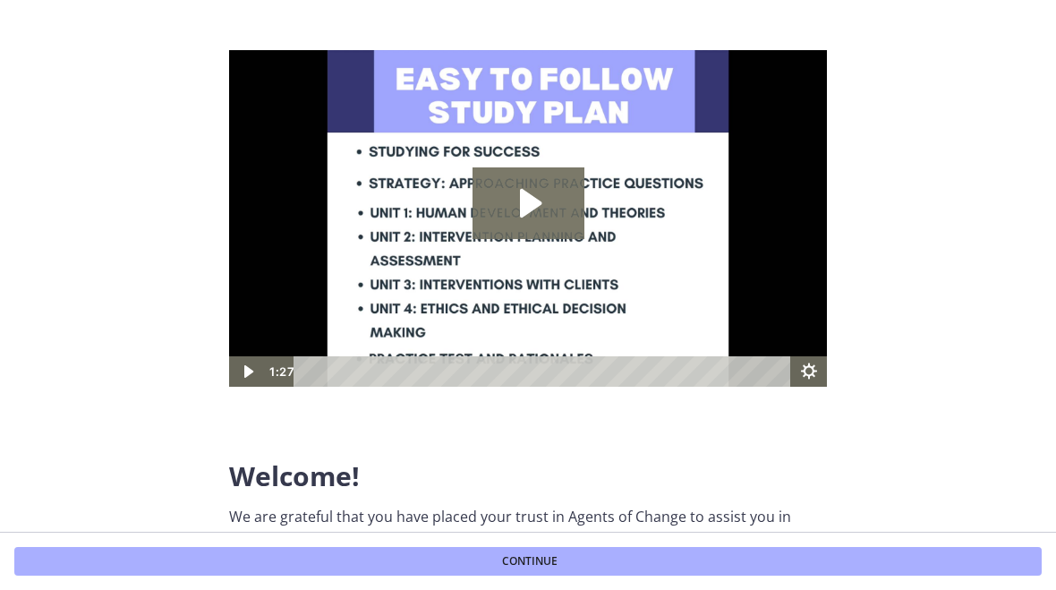
click at [524, 559] on span "Continue" at bounding box center [530, 561] width 56 height 14
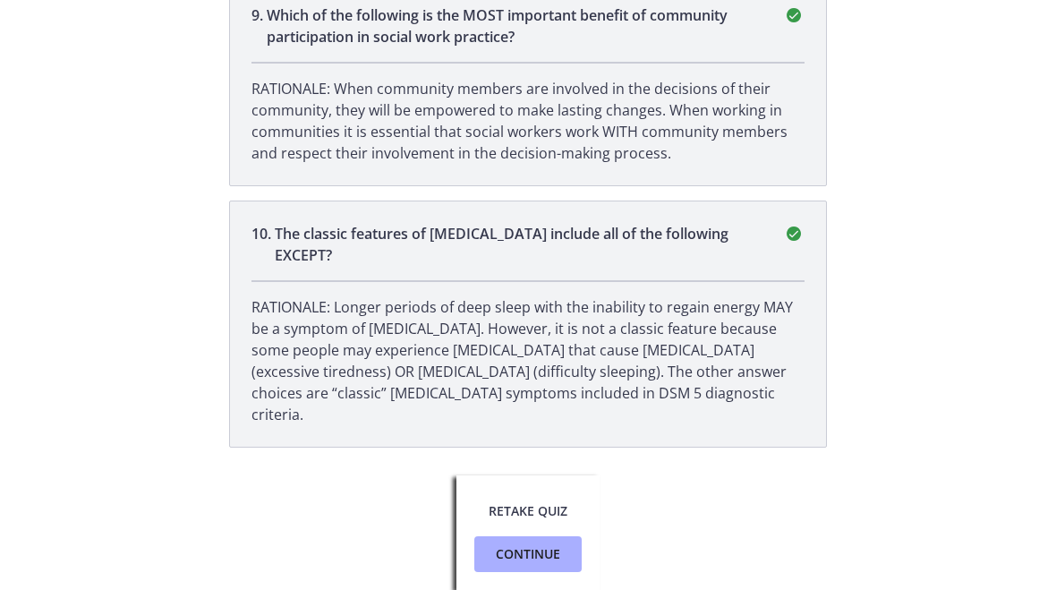
scroll to position [2653, 0]
click at [515, 559] on span "Continue" at bounding box center [528, 553] width 64 height 21
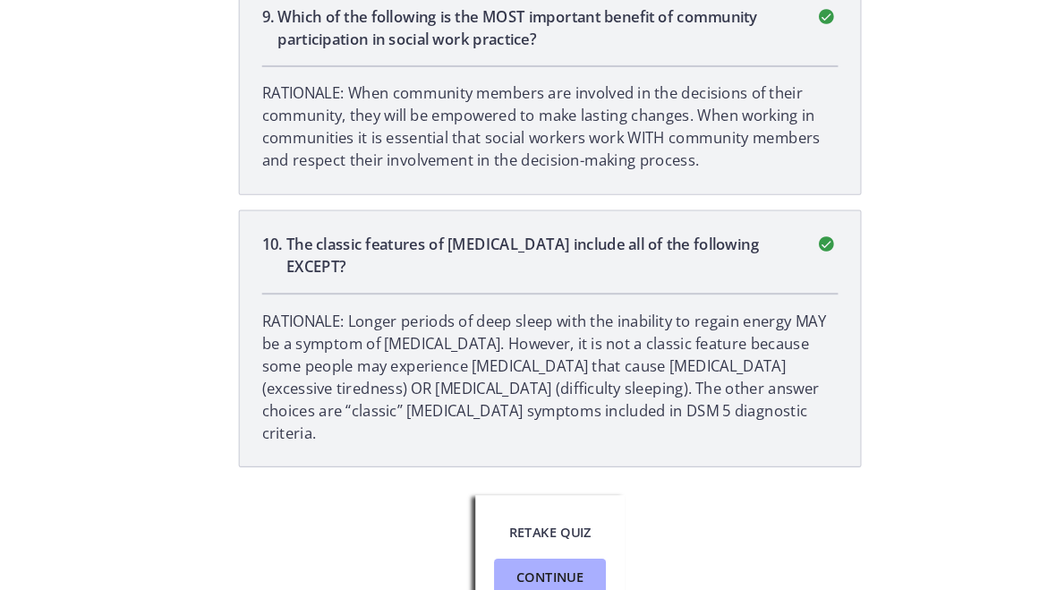
scroll to position [0, 0]
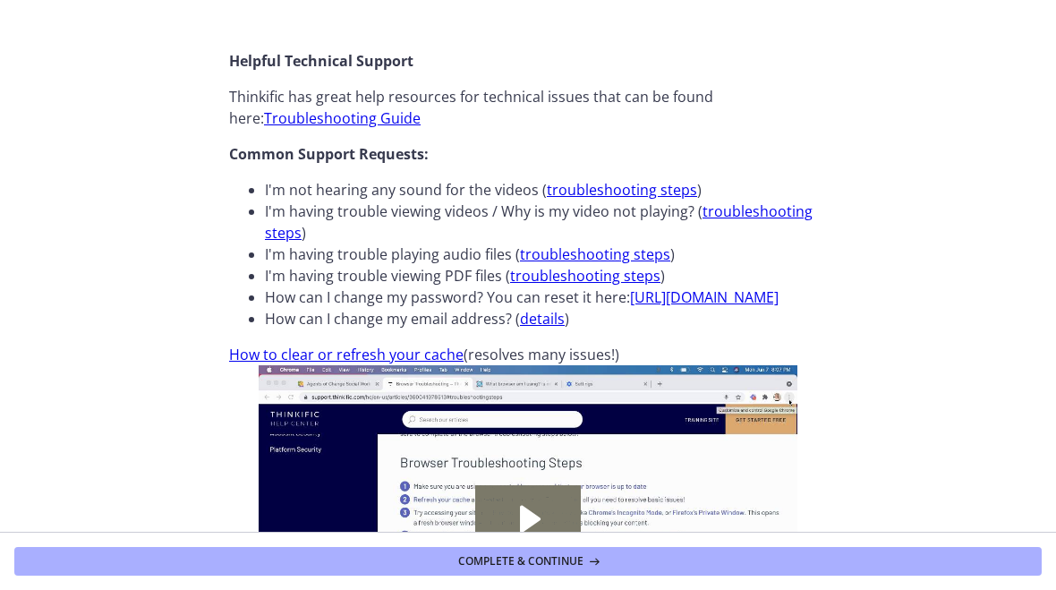
click at [509, 567] on span "Complete & continue" at bounding box center [520, 561] width 125 height 14
